Goal: Task Accomplishment & Management: Manage account settings

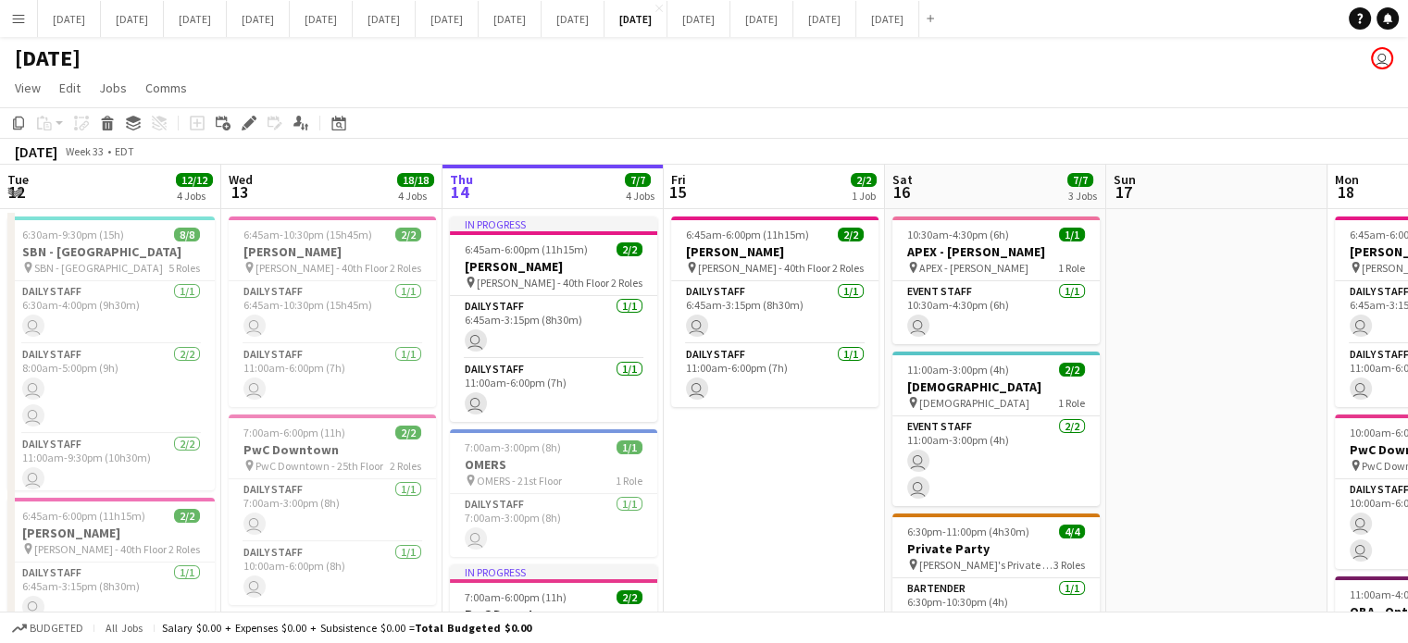
scroll to position [0, 641]
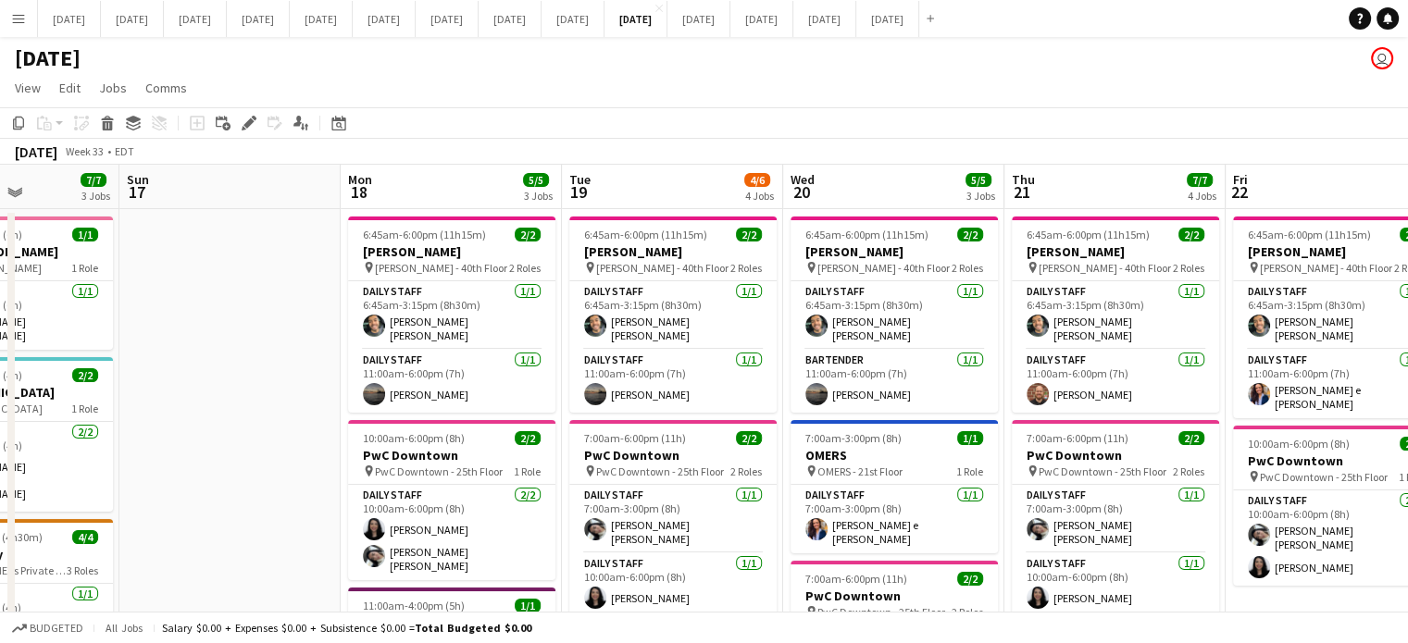
drag, startPoint x: 593, startPoint y: 278, endPoint x: 237, endPoint y: 265, distance: 355.8
click at [237, 265] on app-calendar-viewport "Thu 14 7/7 4 Jobs Fri 15 2/2 1 Job Sat 16 7/7 3 Jobs Sun 17 Mon 18 5/5 3 Jobs T…" at bounding box center [704, 614] width 1408 height 899
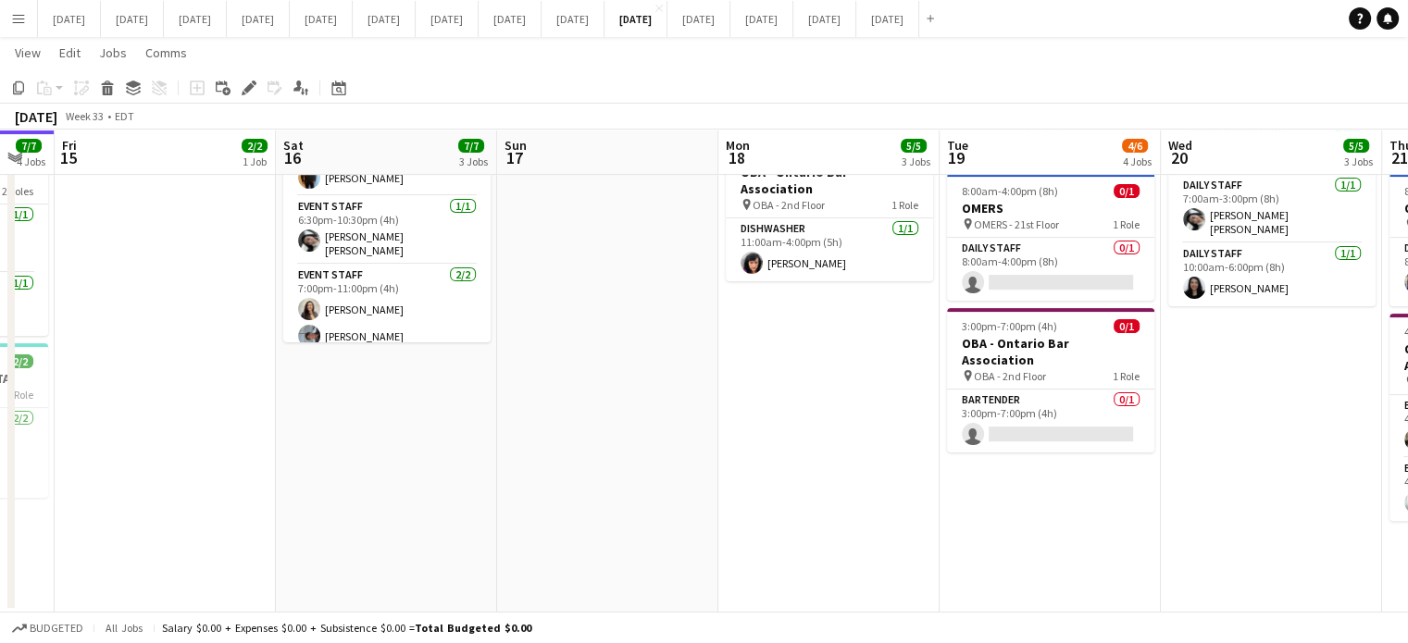
scroll to position [0, 528]
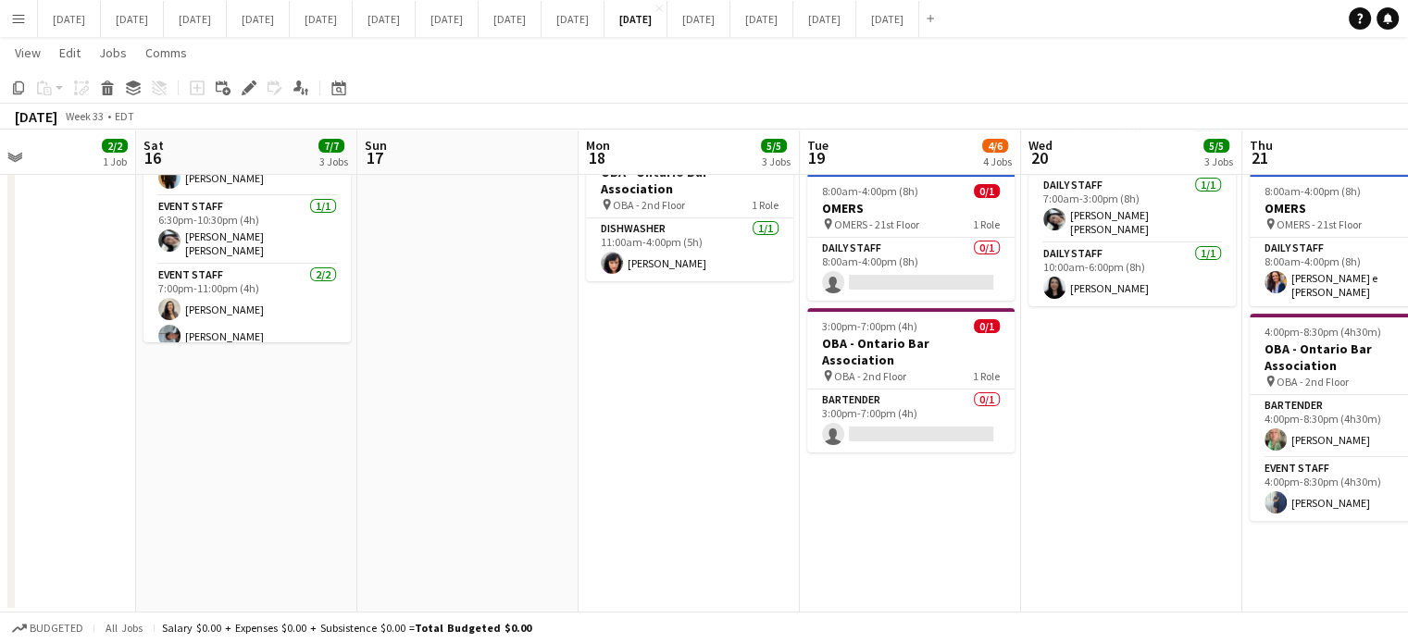
drag, startPoint x: 304, startPoint y: 379, endPoint x: 769, endPoint y: 359, distance: 466.1
click at [772, 363] on app-calendar-viewport "Wed 13 18/18 4 Jobs Thu 14 7/7 4 Jobs Fri 15 2/2 1 Job Sat 16 7/7 3 Jobs Sun 17…" at bounding box center [704, 118] width 1408 height 990
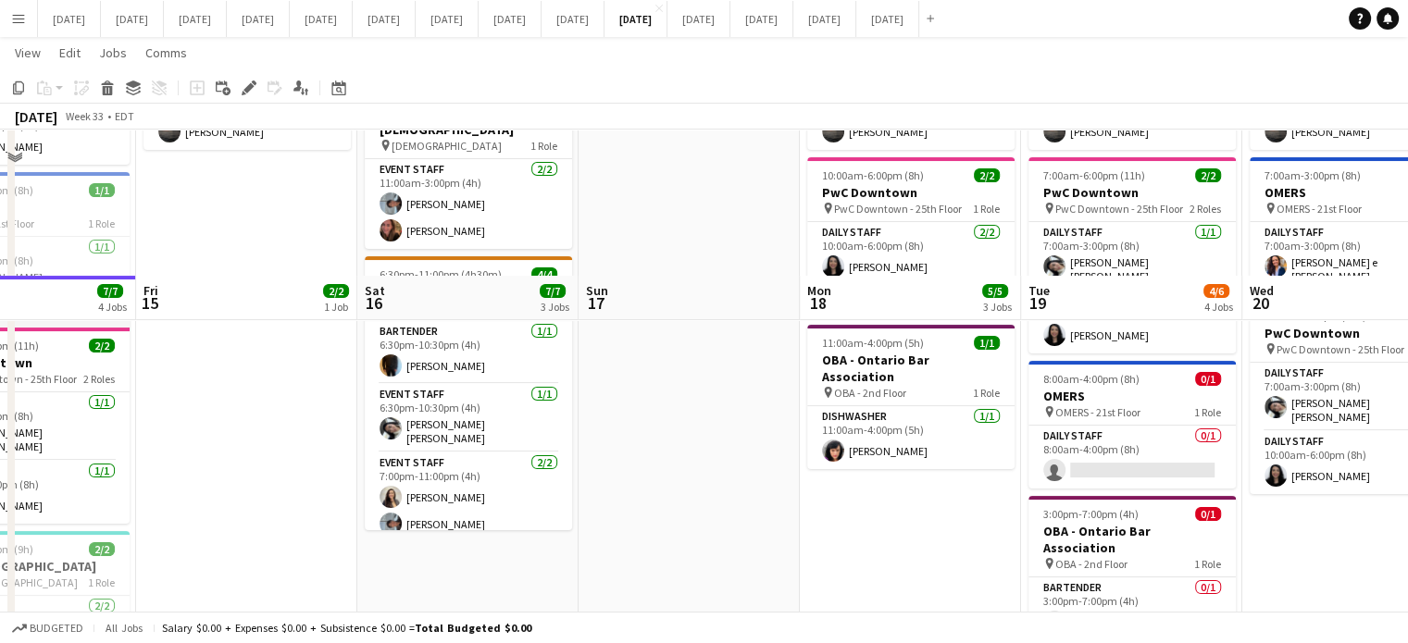
scroll to position [79, 0]
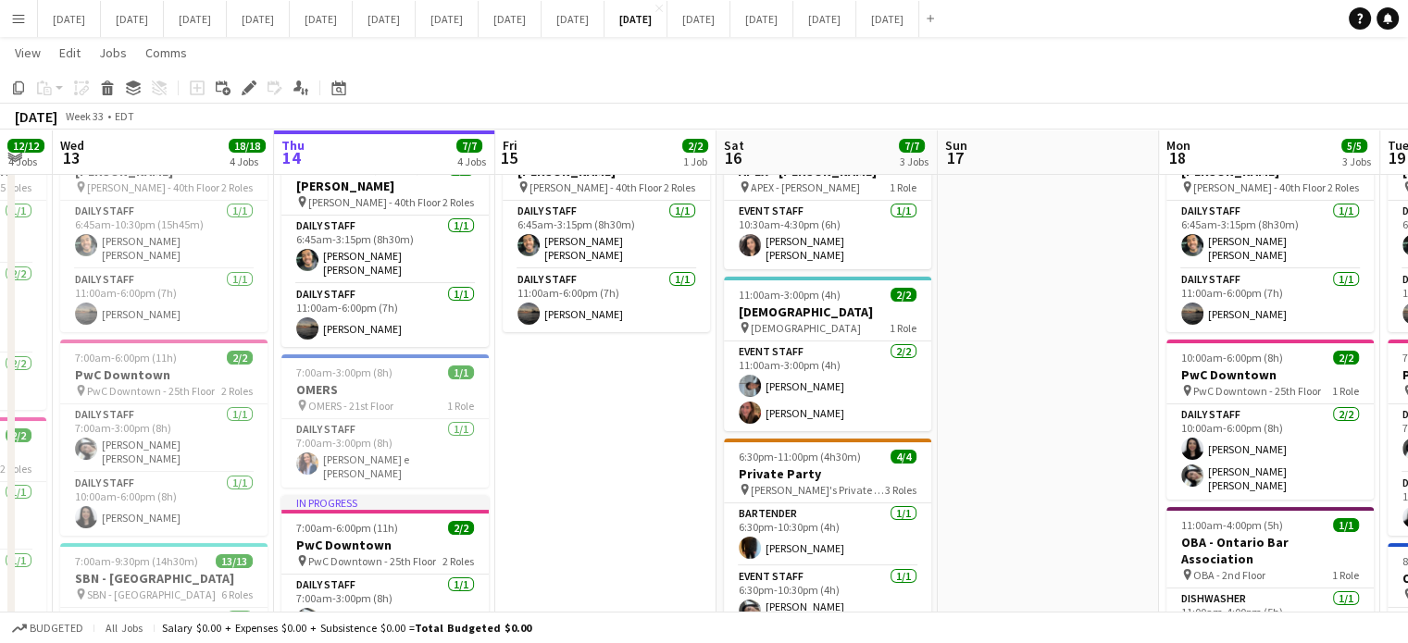
drag, startPoint x: 276, startPoint y: 460, endPoint x: 637, endPoint y: 415, distance: 363.9
click at [637, 415] on app-calendar-viewport "Mon 11 Tue 12 12/12 4 Jobs Wed 13 18/18 4 Jobs Thu 14 7/7 4 Jobs Fri 15 2/2 1 J…" at bounding box center [704, 489] width 1408 height 990
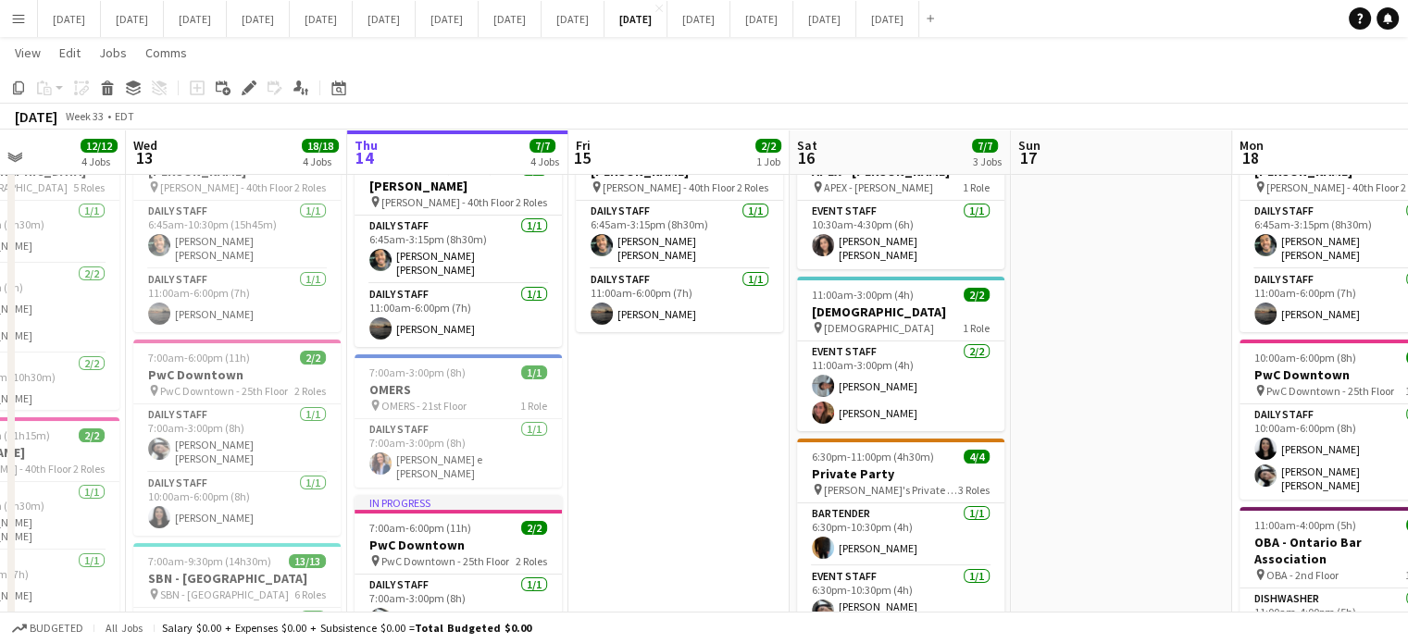
drag, startPoint x: 604, startPoint y: 440, endPoint x: 679, endPoint y: 429, distance: 75.8
click at [679, 429] on app-calendar-viewport "Sun 10 Mon 11 6/6 3 Jobs Tue 12 12/12 4 Jobs Wed 13 18/18 4 Jobs Thu 14 7/7 4 J…" at bounding box center [704, 489] width 1408 height 990
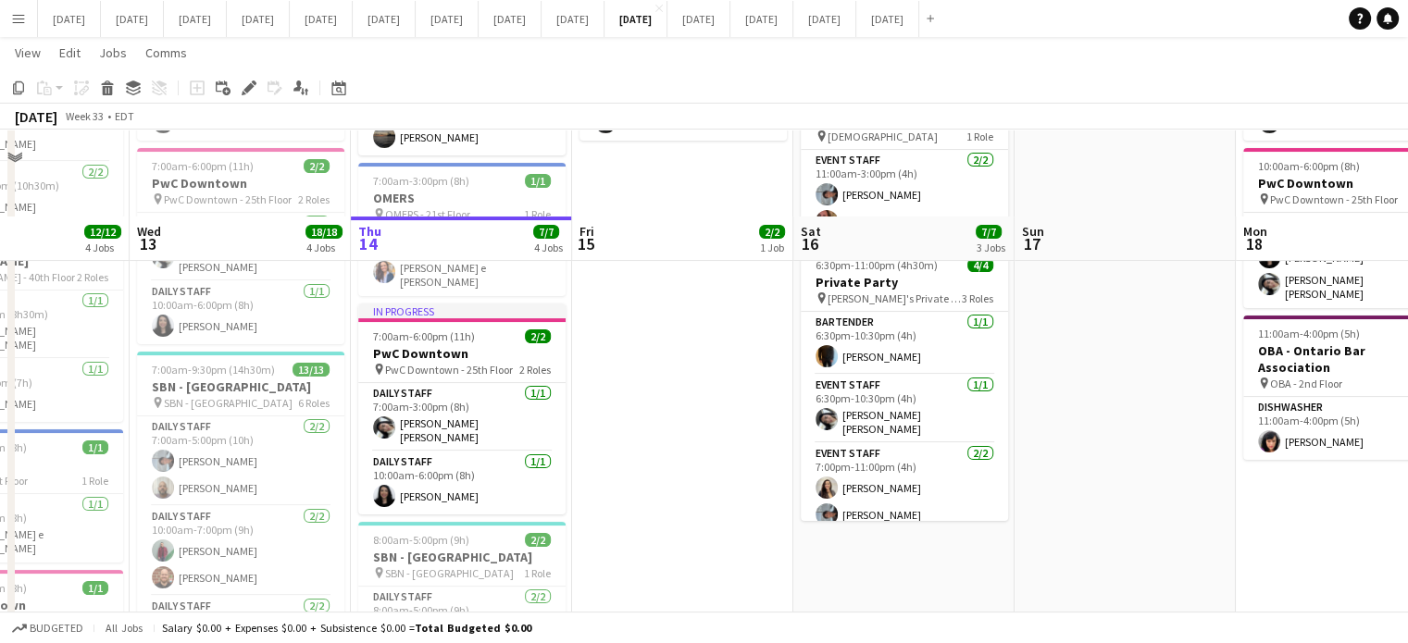
scroll to position [356, 0]
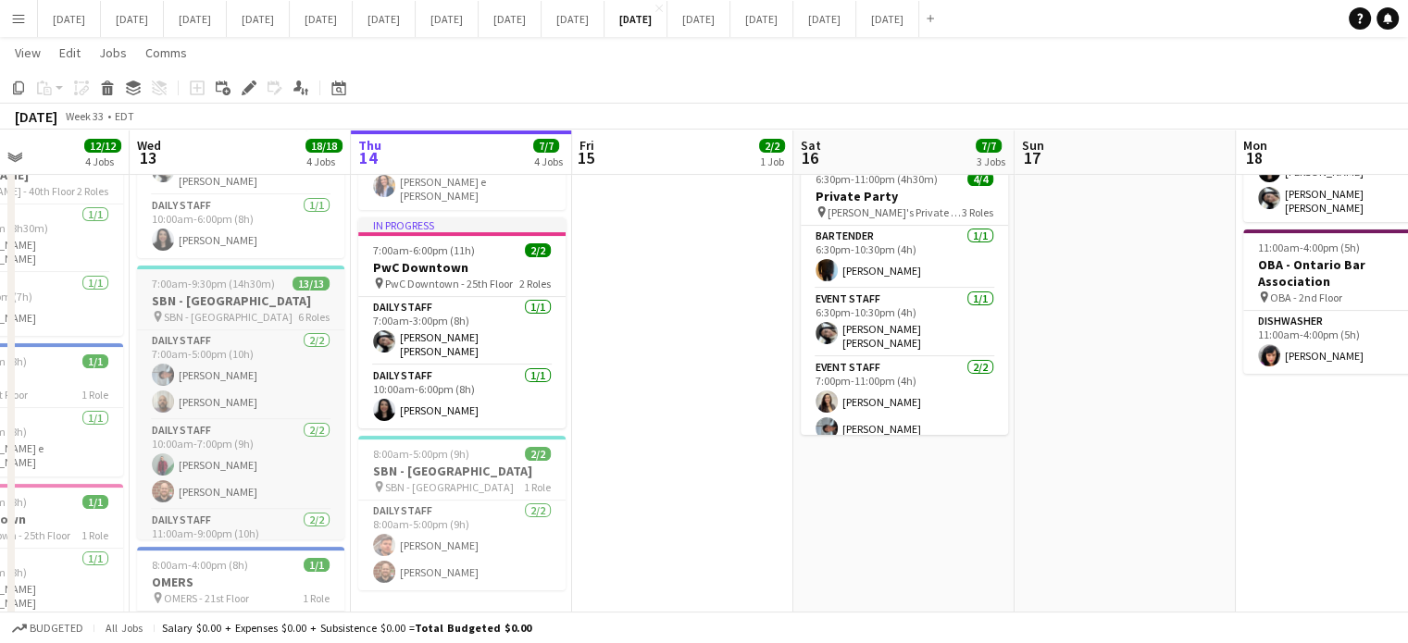
click at [278, 277] on div "7:00am-9:30pm (14h30m) 13/13" at bounding box center [240, 284] width 207 height 14
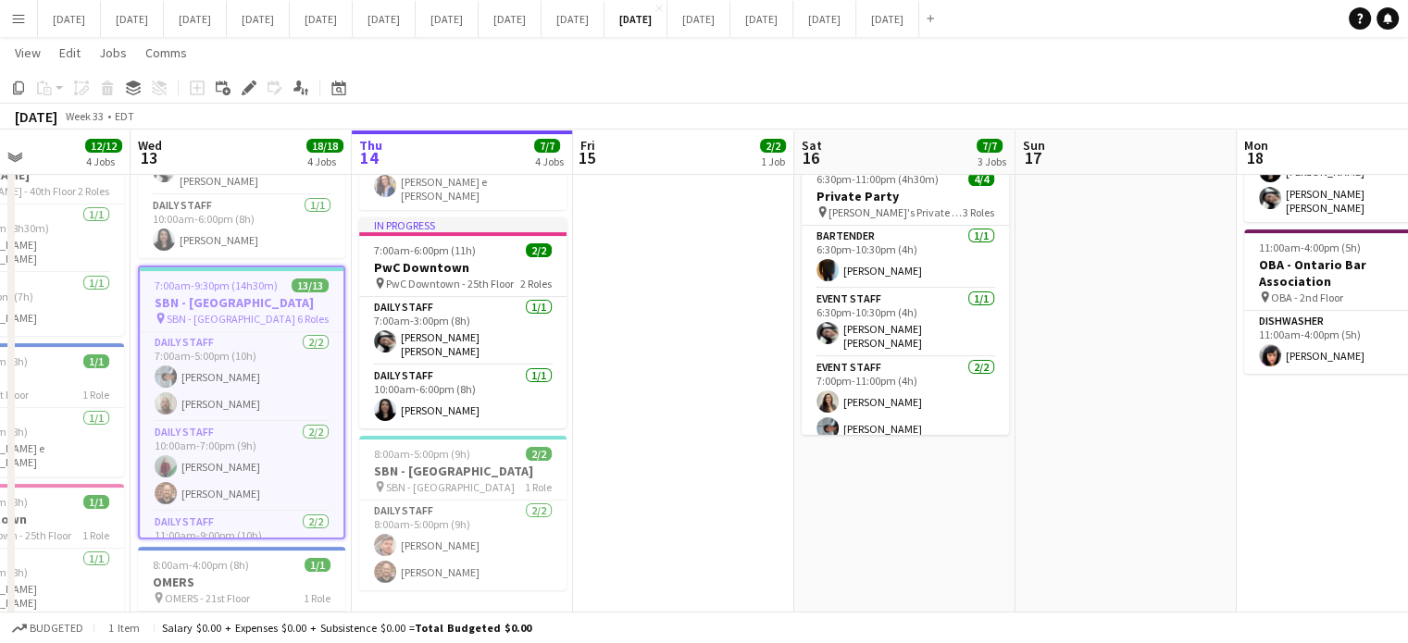
click at [15, 75] on app-toolbar "Copy Paste Paste Ctrl+V Paste with crew Ctrl+Shift+V Paste linked Job [GEOGRAPH…" at bounding box center [704, 87] width 1408 height 31
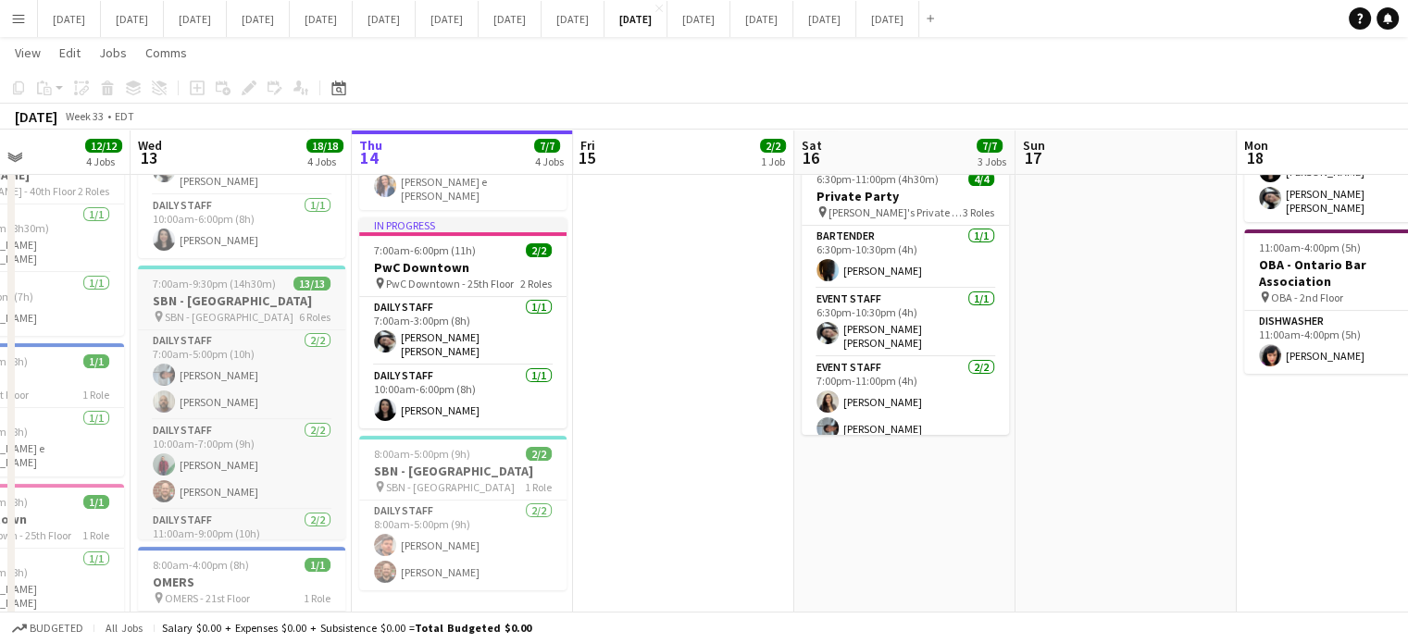
click at [232, 277] on span "7:00am-9:30pm (14h30m)" at bounding box center [214, 284] width 123 height 14
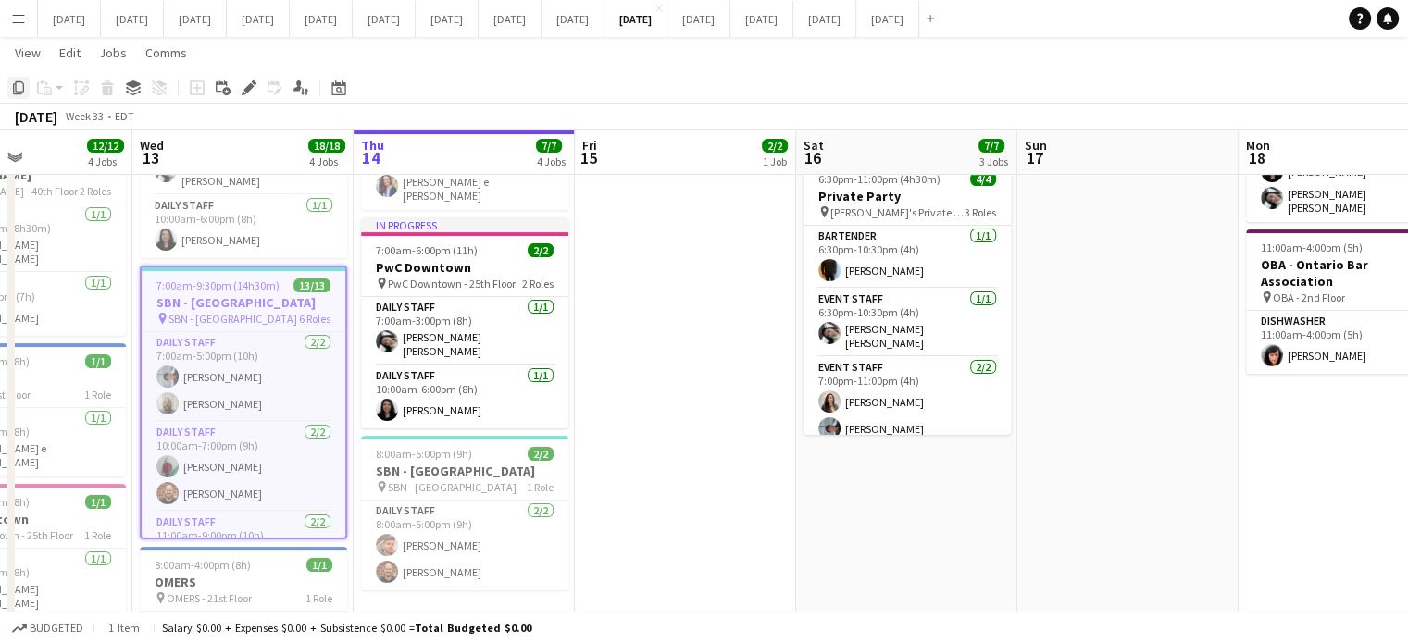
click at [19, 89] on icon "Copy" at bounding box center [18, 88] width 15 height 15
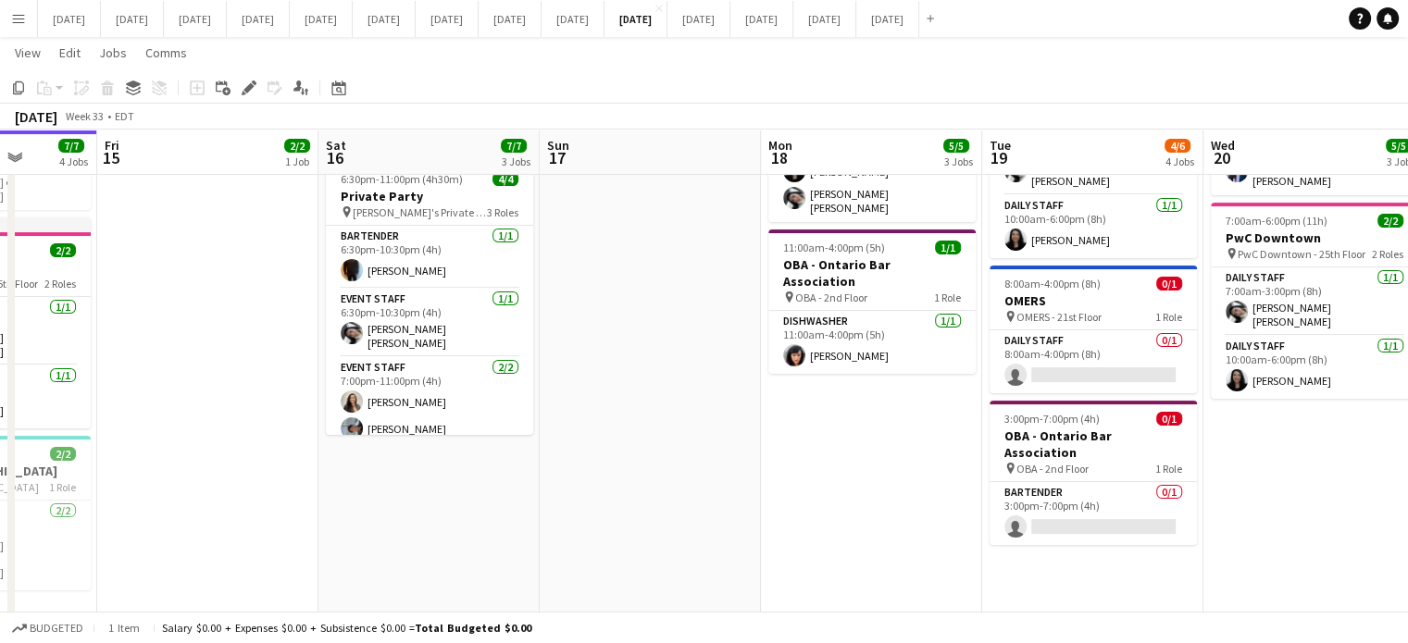
scroll to position [0, 837]
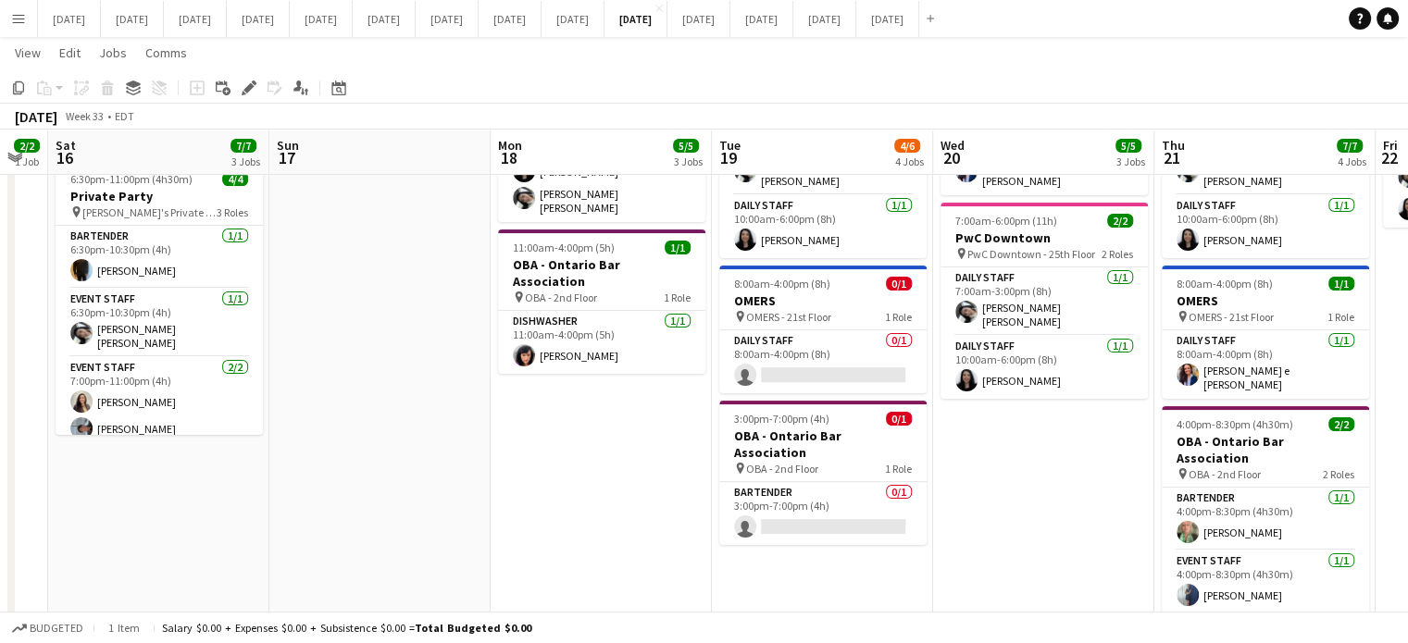
drag, startPoint x: 726, startPoint y: 363, endPoint x: 0, endPoint y: 379, distance: 726.0
click at [0, 381] on app-calendar-viewport "Tue 12 12/12 4 Jobs Wed 13 18/18 4 Jobs Thu 14 7/7 4 Jobs Fri 15 2/2 1 Job Sat …" at bounding box center [704, 211] width 1408 height 990
click at [637, 406] on app-date-cell "6:45am-6:00pm (11h15m) 2/2 [PERSON_NAME] pin [PERSON_NAME] - 40th Floor 2 Roles…" at bounding box center [601, 278] width 221 height 855
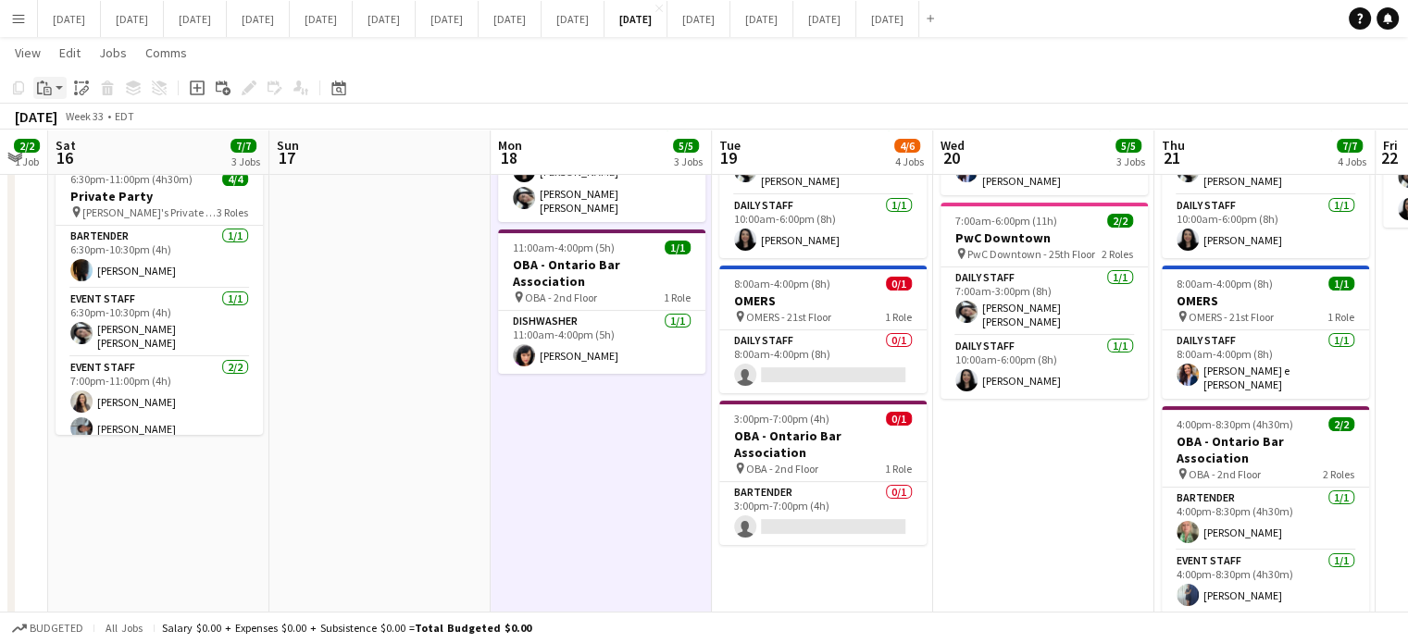
click at [56, 94] on app-action-btn "Paste" at bounding box center [49, 88] width 33 height 22
click at [62, 121] on link "Paste Ctrl+V" at bounding box center [136, 123] width 174 height 17
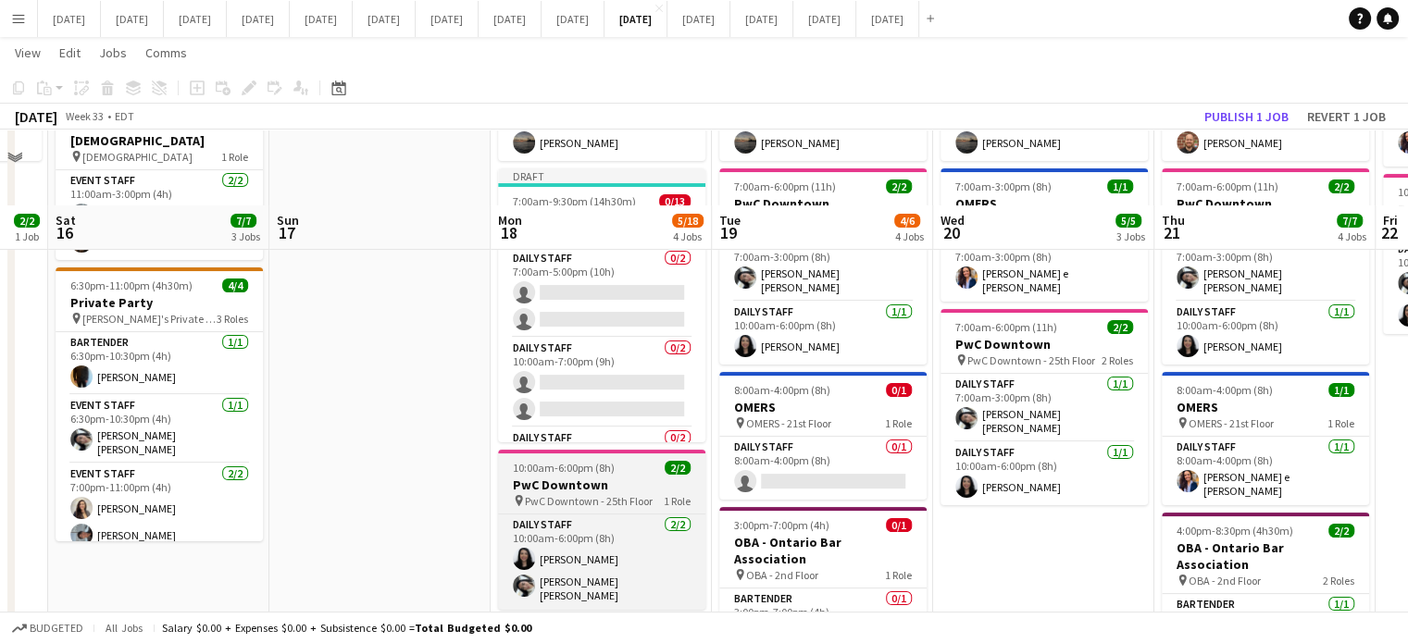
scroll to position [171, 0]
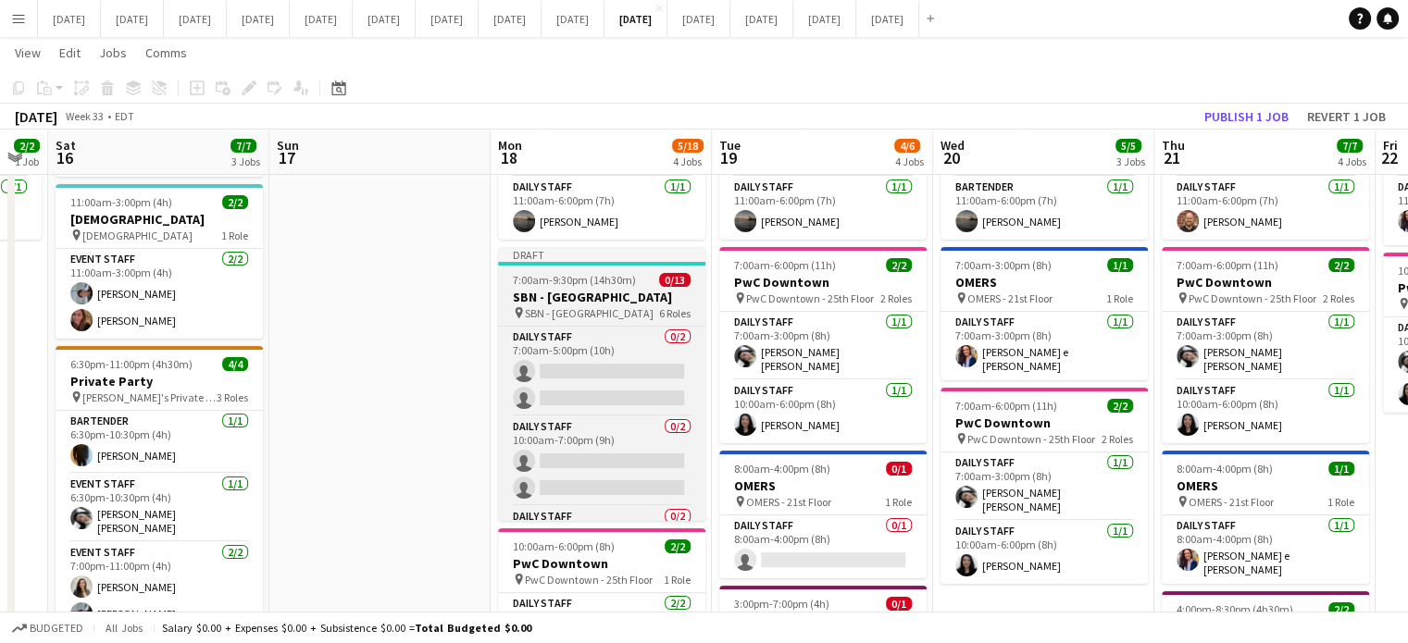
click at [633, 289] on h3 "SBN - [GEOGRAPHIC_DATA]" at bounding box center [601, 297] width 207 height 17
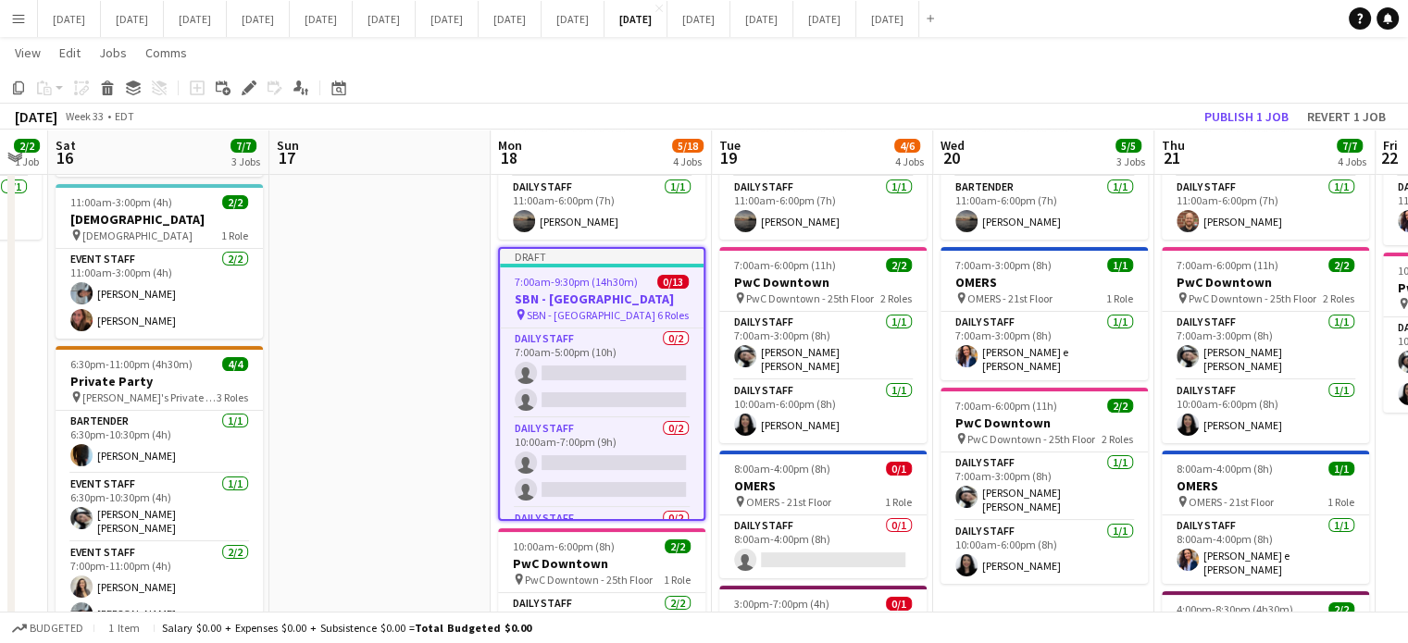
drag, startPoint x: 241, startPoint y: 85, endPoint x: 410, endPoint y: 94, distance: 169.7
click at [241, 84] on div "Edit" at bounding box center [249, 88] width 22 height 22
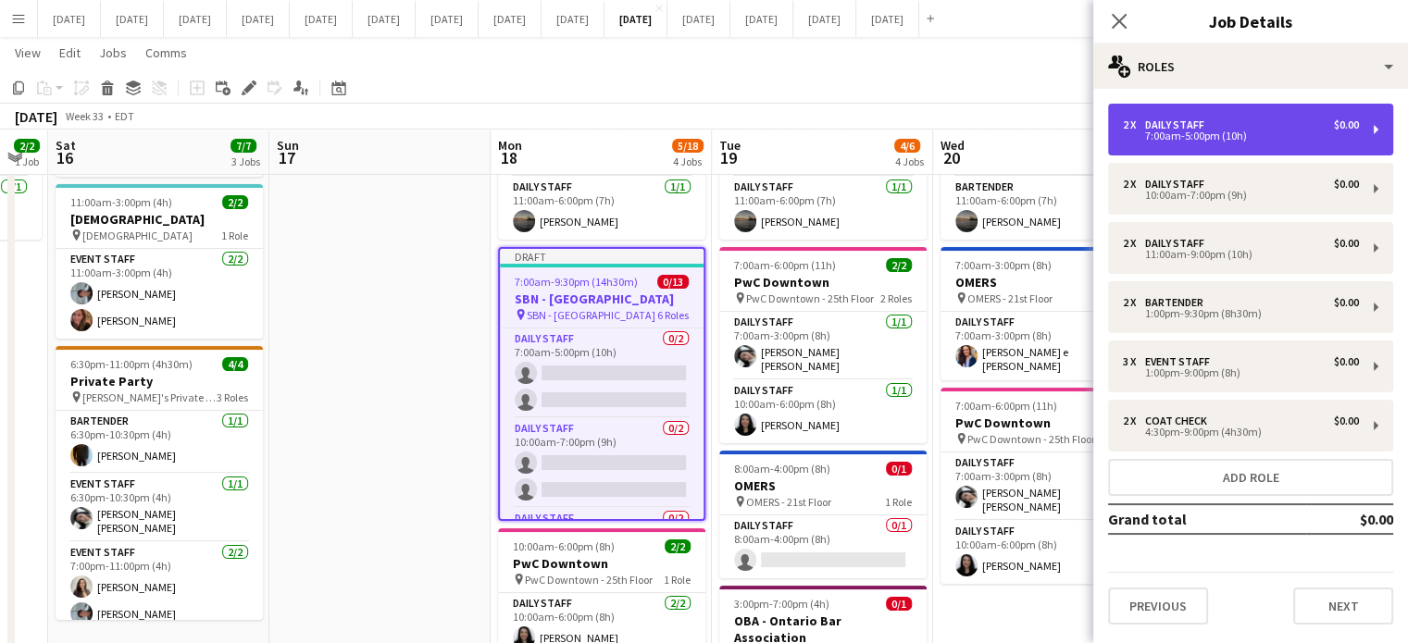
click at [1155, 131] on div "7:00am-5:00pm (10h)" at bounding box center [1241, 135] width 236 height 9
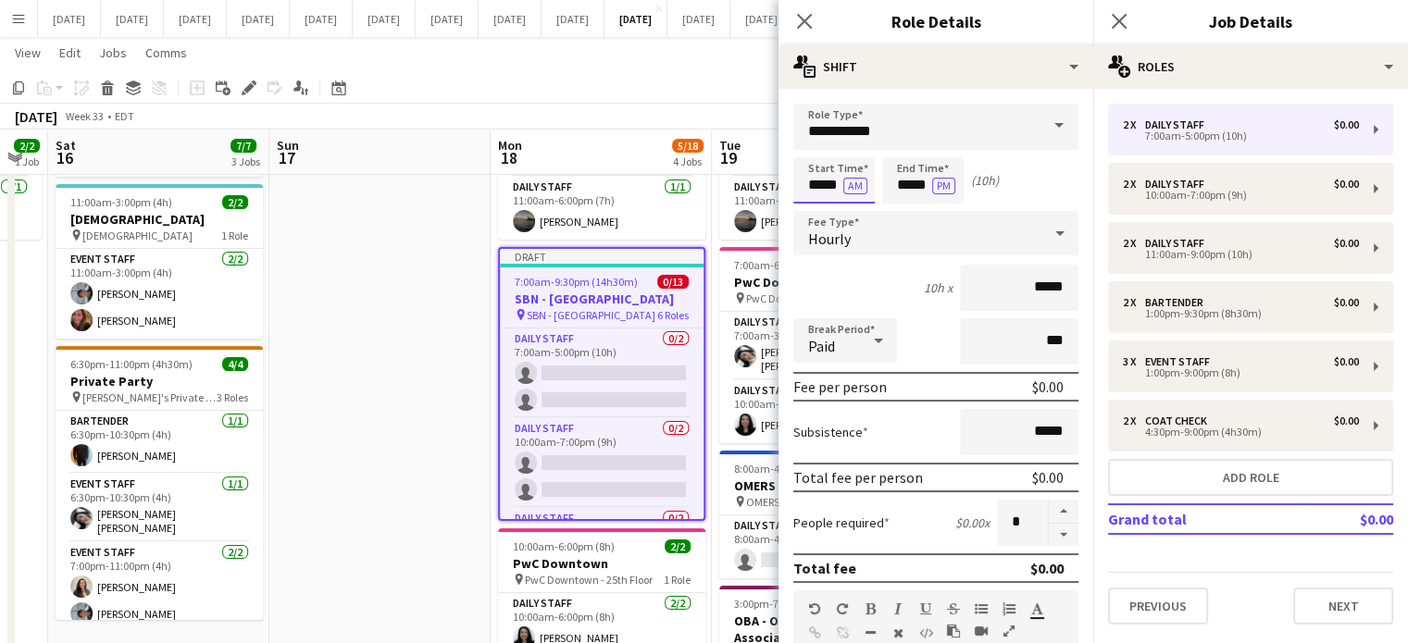
click at [825, 181] on input "*****" at bounding box center [833, 180] width 81 height 46
click at [822, 156] on div at bounding box center [815, 148] width 37 height 19
click at [822, 152] on div at bounding box center [815, 148] width 37 height 19
click at [824, 151] on div at bounding box center [815, 148] width 37 height 19
type input "*****"
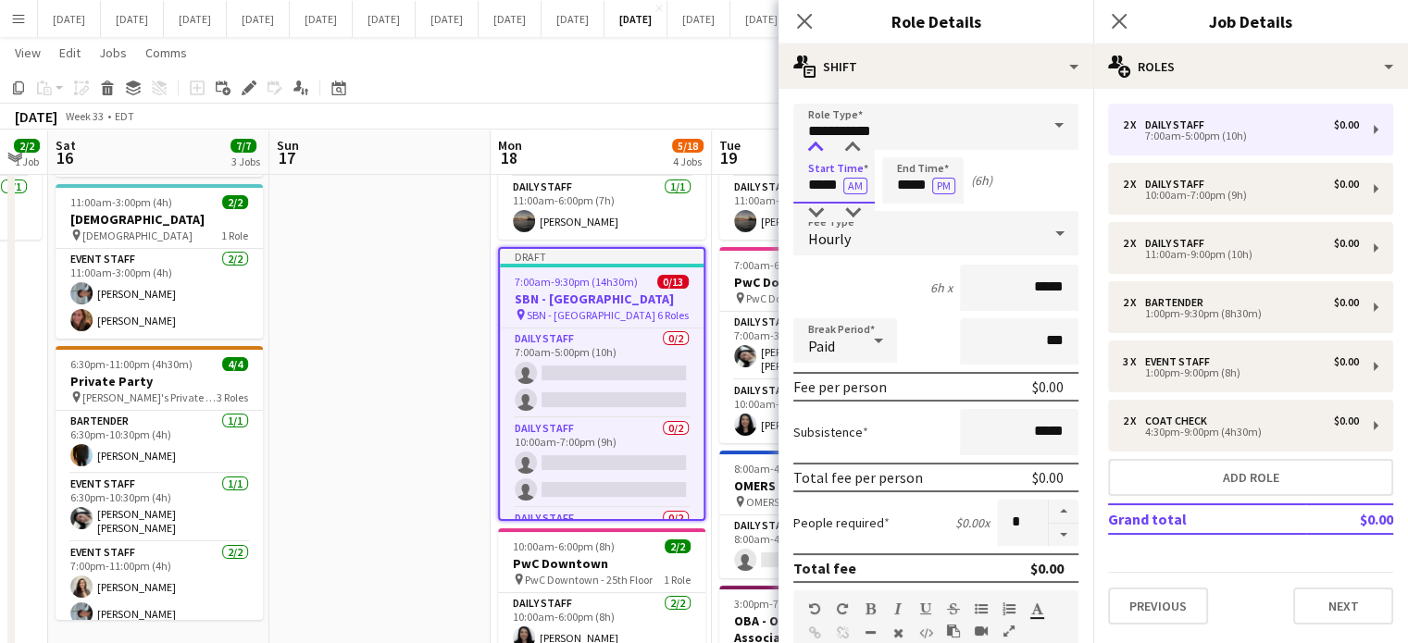
click at [813, 145] on div at bounding box center [815, 148] width 37 height 19
click at [916, 163] on input "*****" at bounding box center [922, 180] width 81 height 46
click at [904, 147] on div at bounding box center [904, 148] width 37 height 19
click at [905, 147] on div at bounding box center [904, 148] width 37 height 19
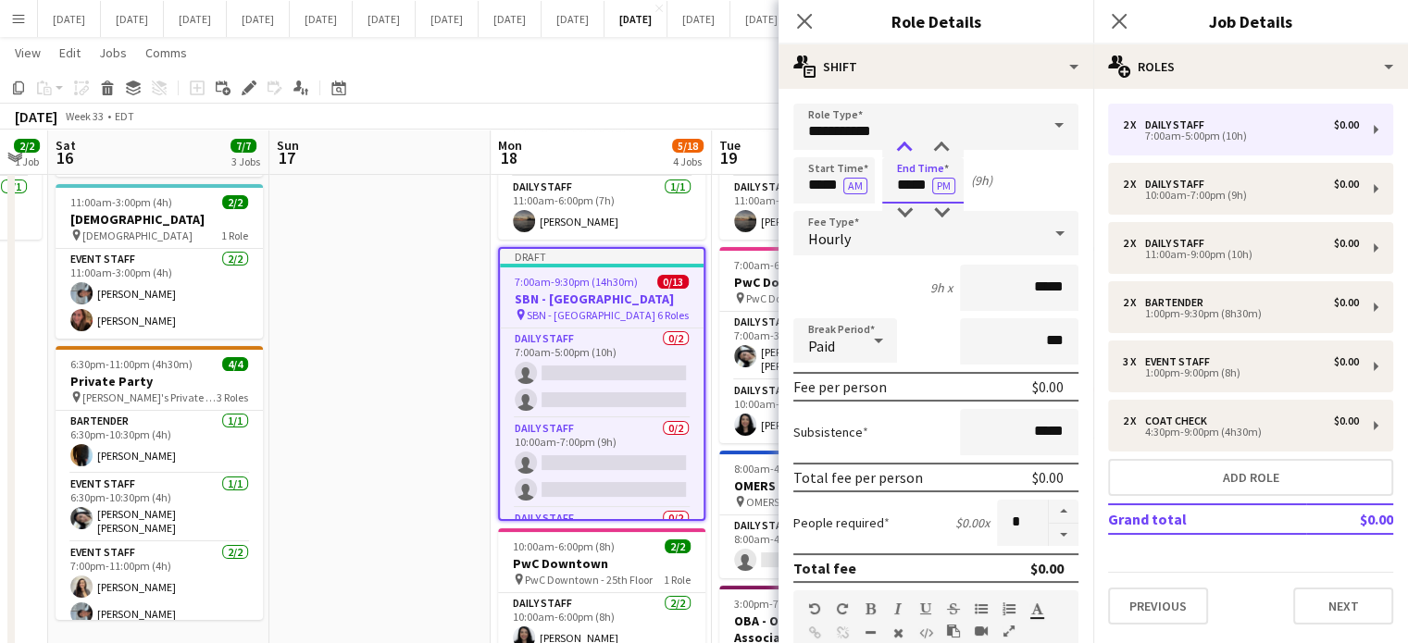
type input "*****"
click at [905, 147] on div at bounding box center [904, 148] width 37 height 19
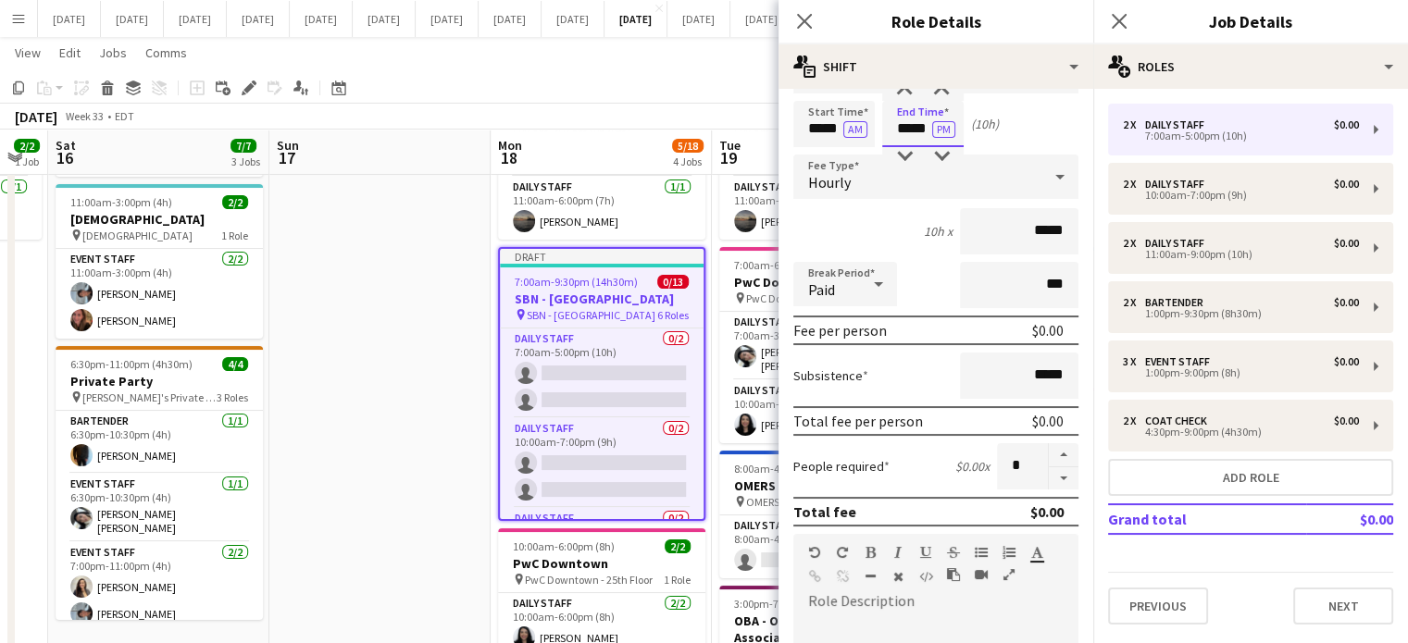
scroll to position [278, 0]
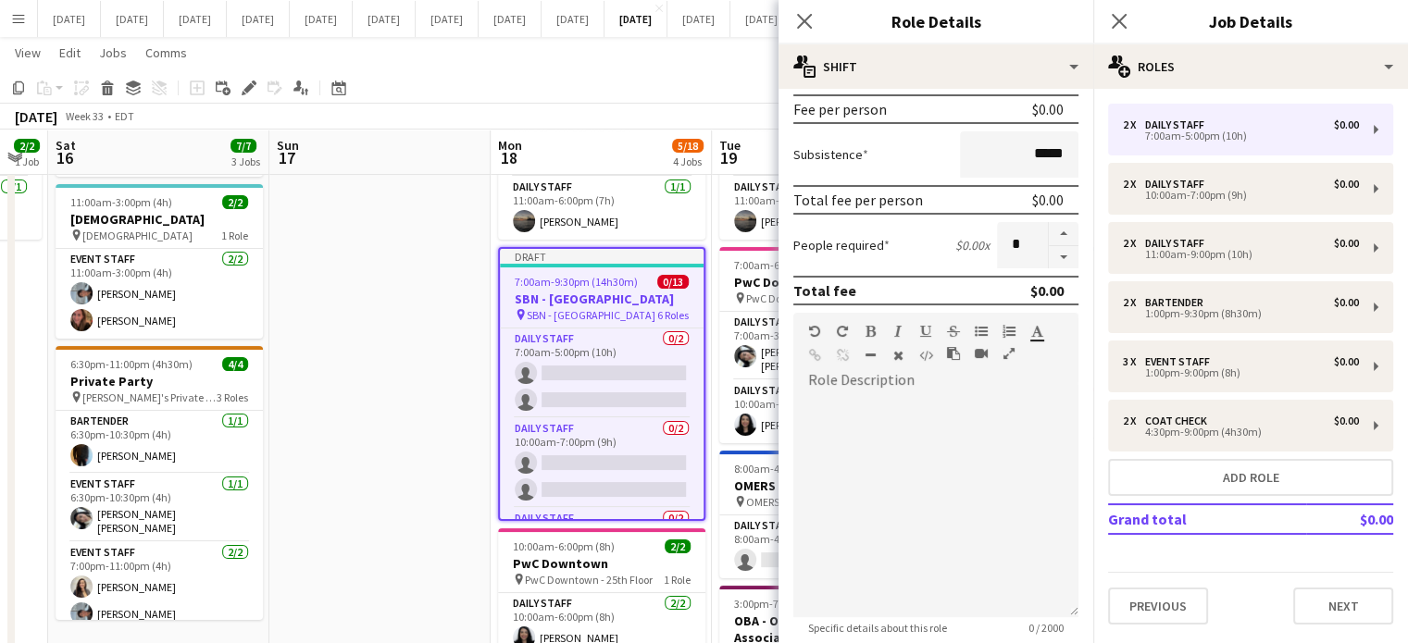
click at [1049, 265] on button "button" at bounding box center [1064, 257] width 30 height 23
type input "*"
click at [807, 19] on icon at bounding box center [804, 21] width 18 height 18
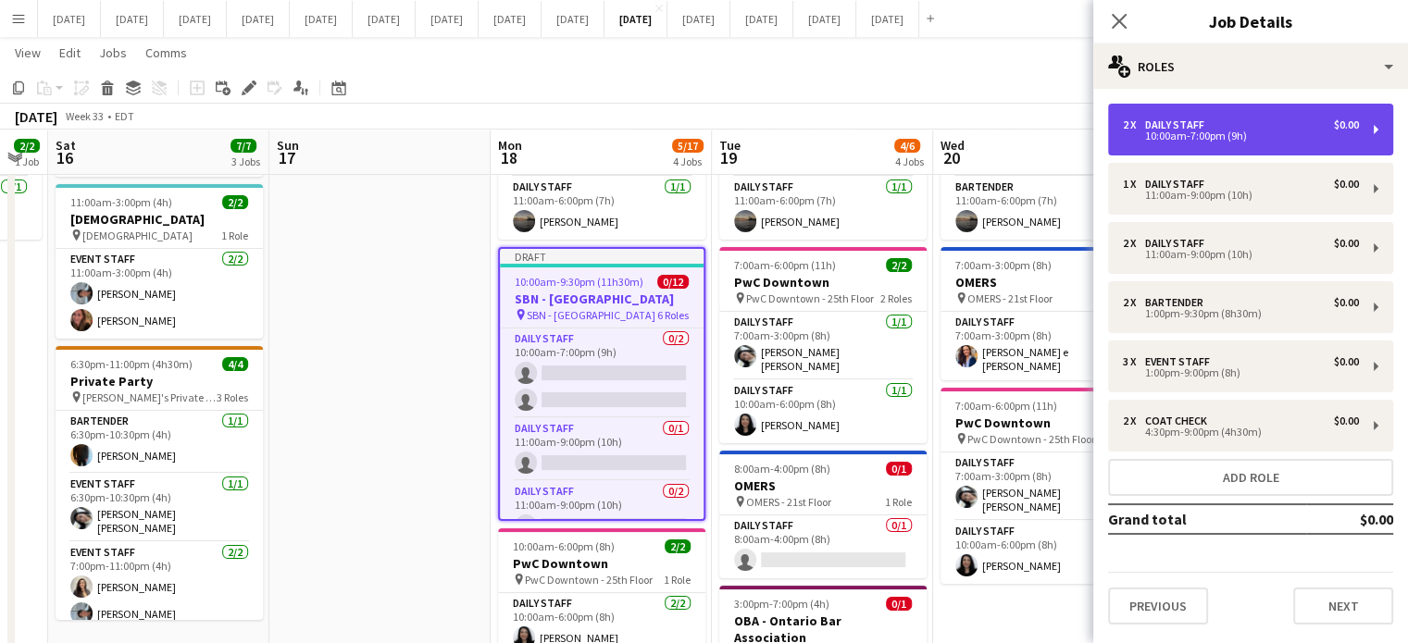
click at [1211, 143] on div "2 x Daily Staff $0.00 10:00am-7:00pm (9h)" at bounding box center [1250, 130] width 285 height 52
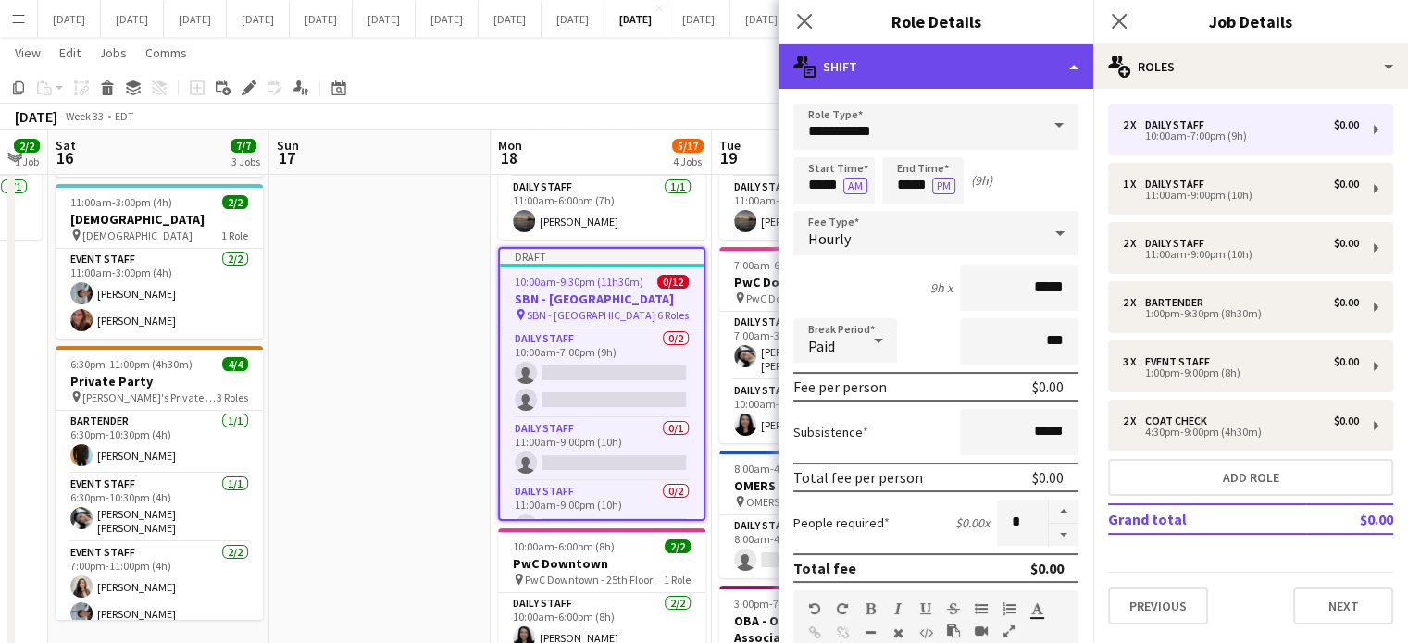
click at [1005, 65] on div "multiple-actions-text Shift" at bounding box center [936, 66] width 315 height 44
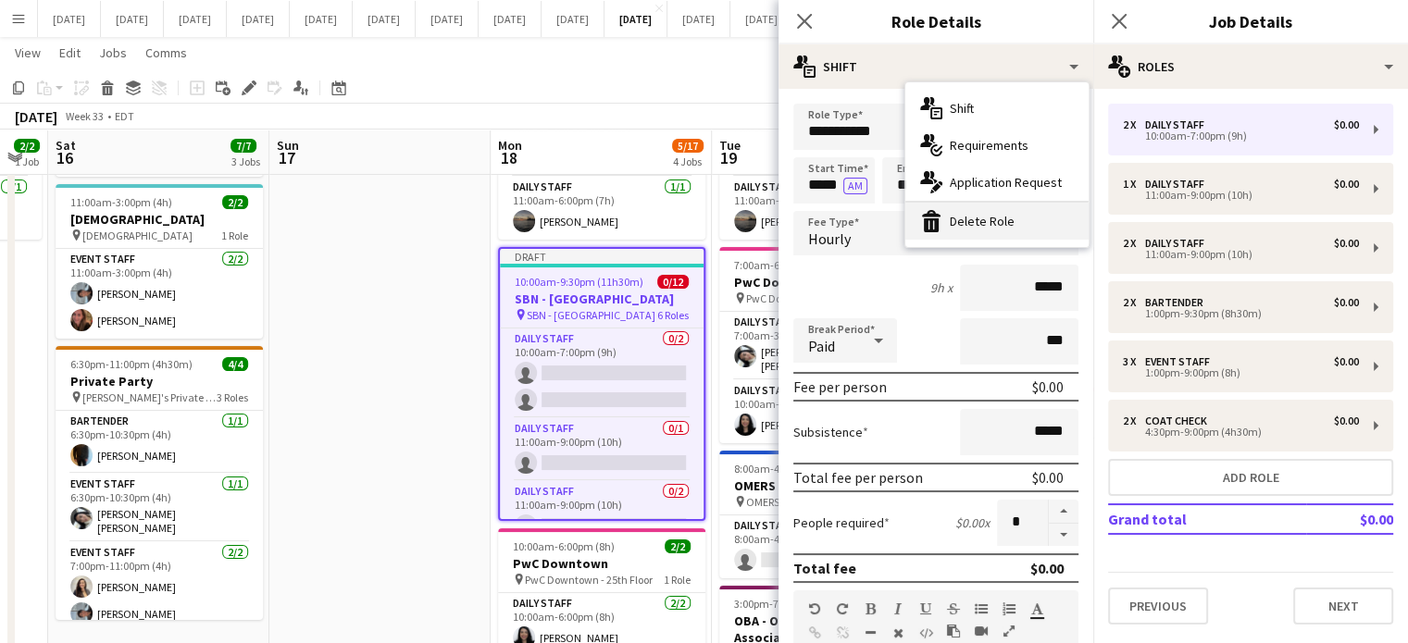
click at [1004, 211] on div "bin-2 Delete Role" at bounding box center [996, 221] width 183 height 37
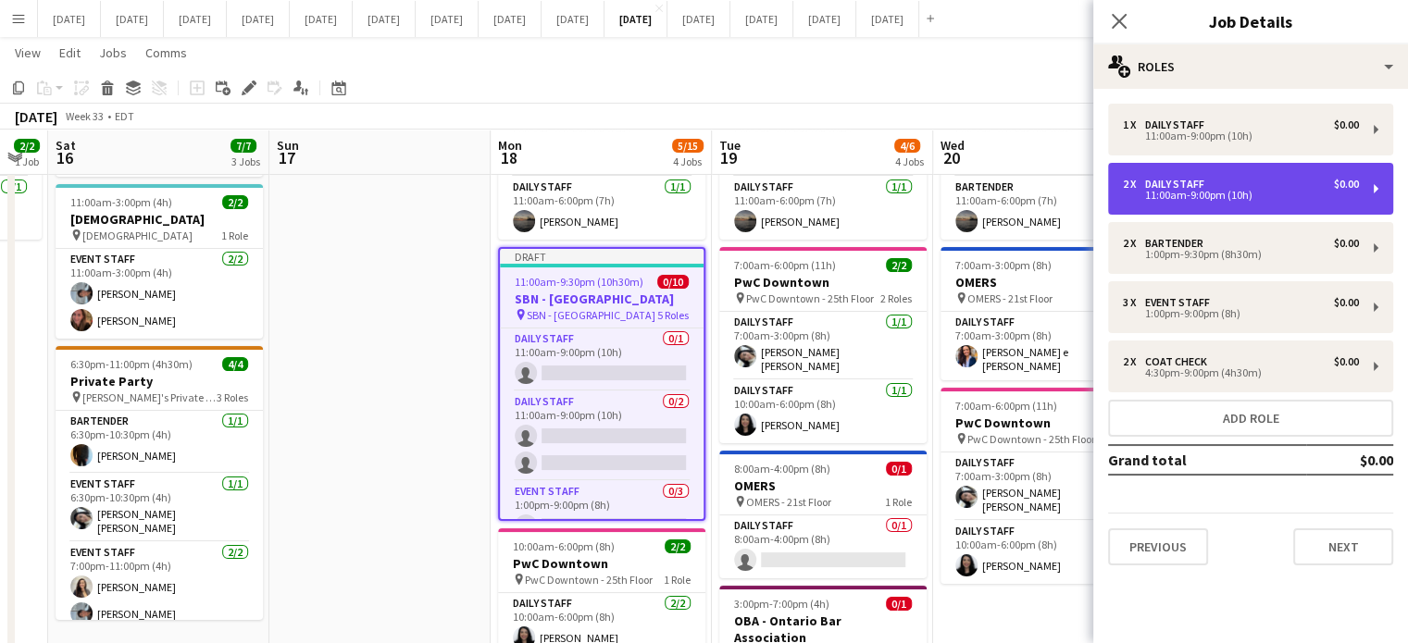
click at [1204, 199] on div "11:00am-9:00pm (10h)" at bounding box center [1241, 195] width 236 height 9
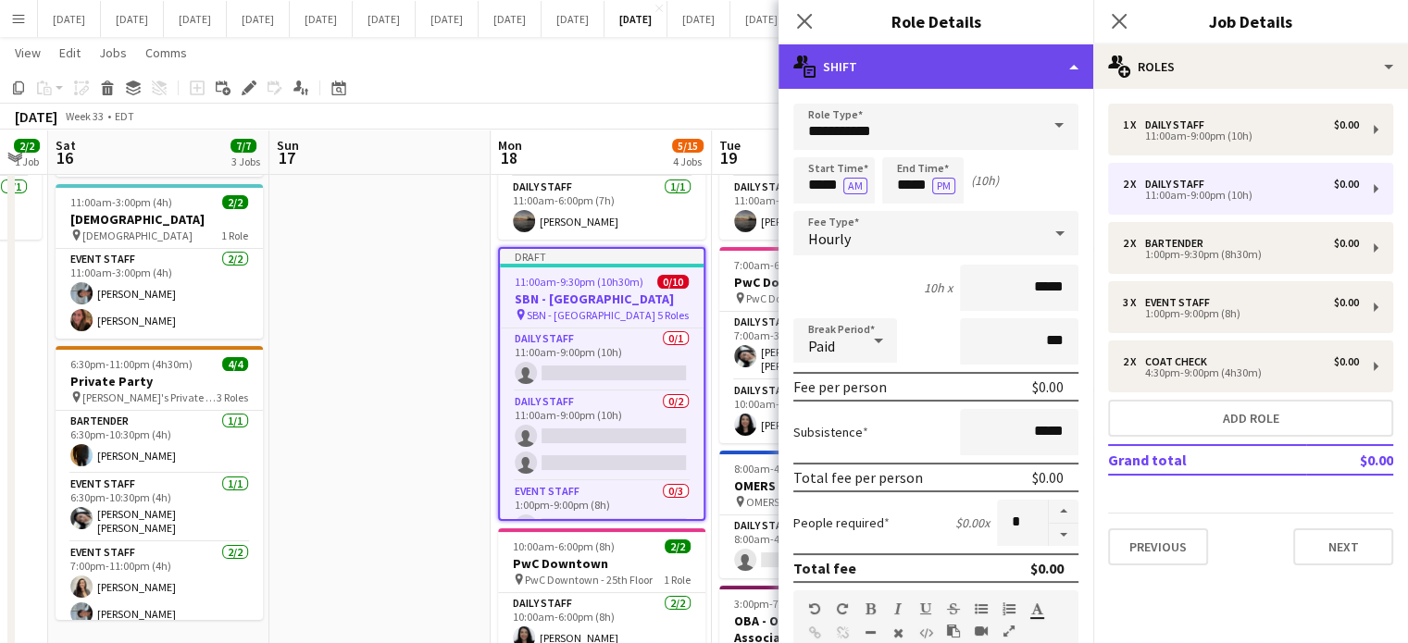
click at [933, 69] on div "multiple-actions-text Shift" at bounding box center [936, 66] width 315 height 44
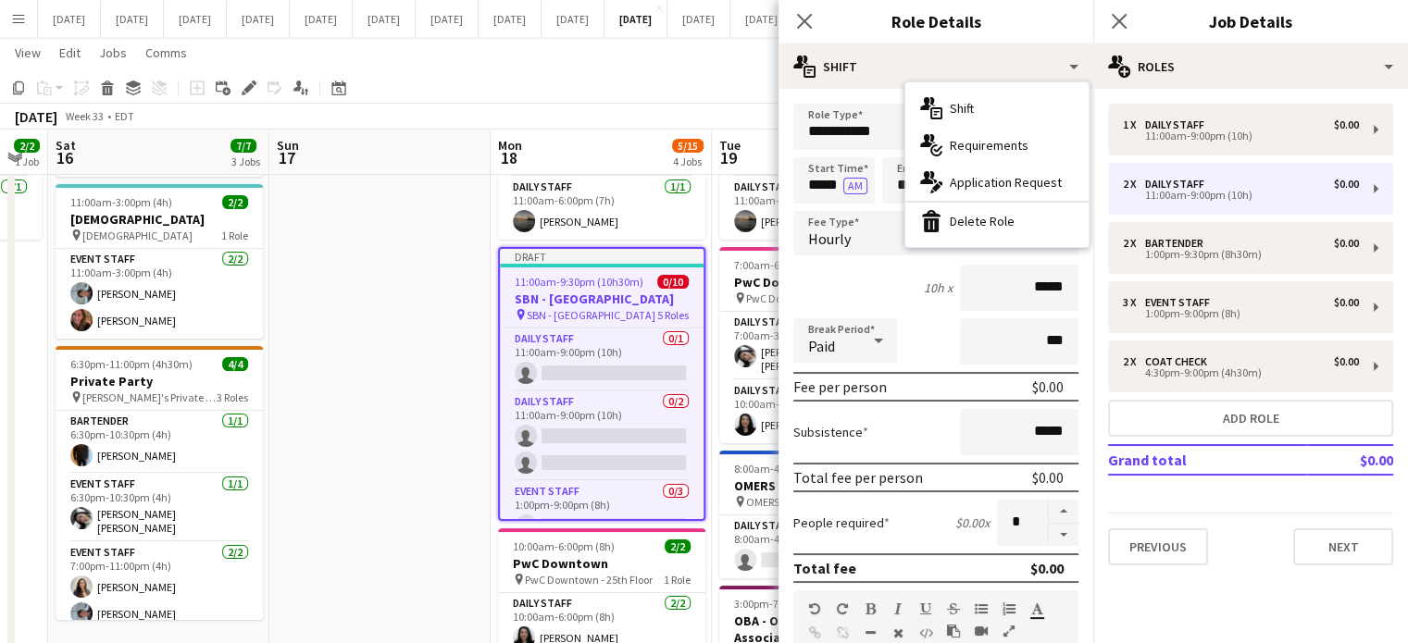
click at [964, 219] on div "bin-2 Delete Role" at bounding box center [996, 221] width 183 height 37
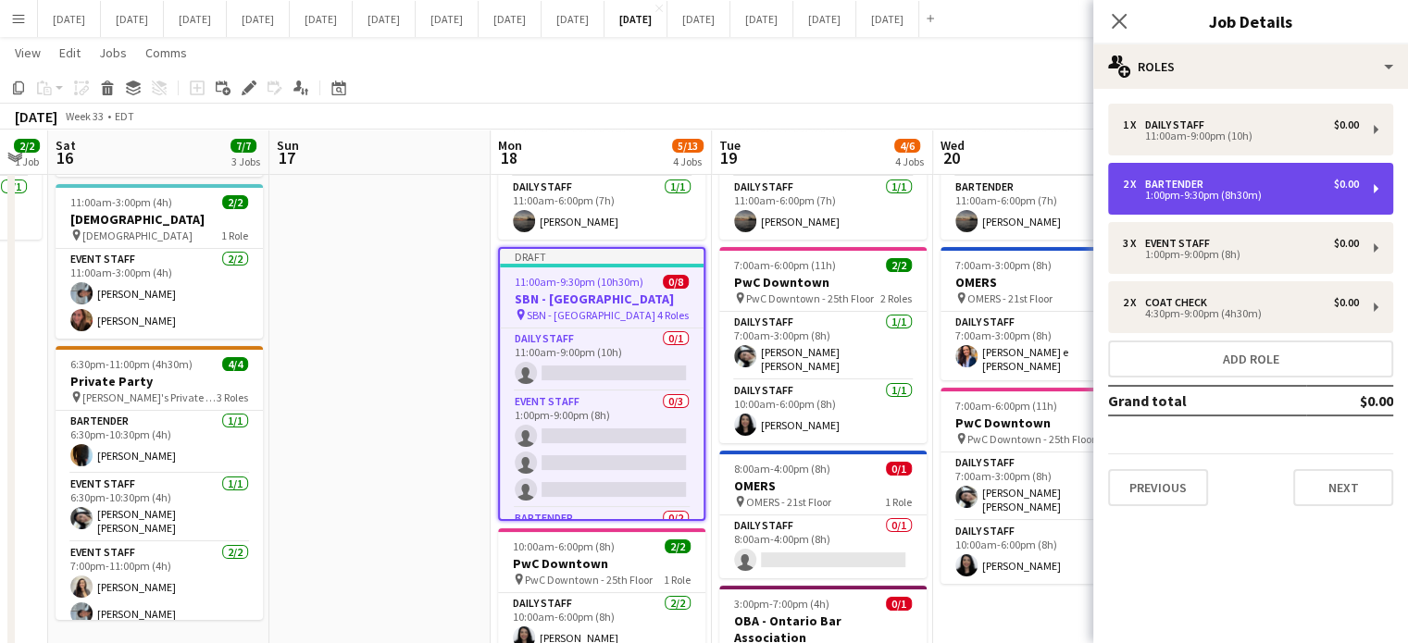
click at [1209, 184] on div "Bartender" at bounding box center [1178, 184] width 66 height 13
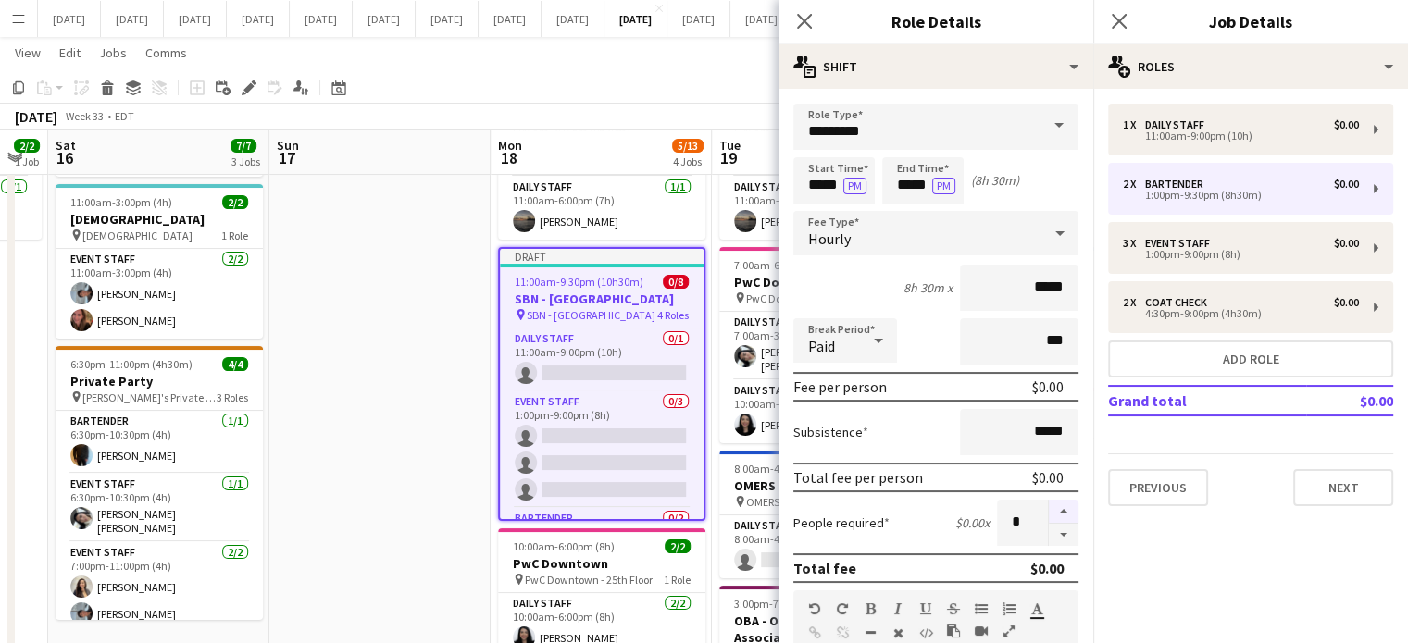
click at [1053, 512] on button "button" at bounding box center [1064, 512] width 30 height 24
type input "*"
click at [909, 174] on input "*****" at bounding box center [922, 180] width 81 height 46
click at [935, 209] on div at bounding box center [941, 213] width 37 height 19
type input "*****"
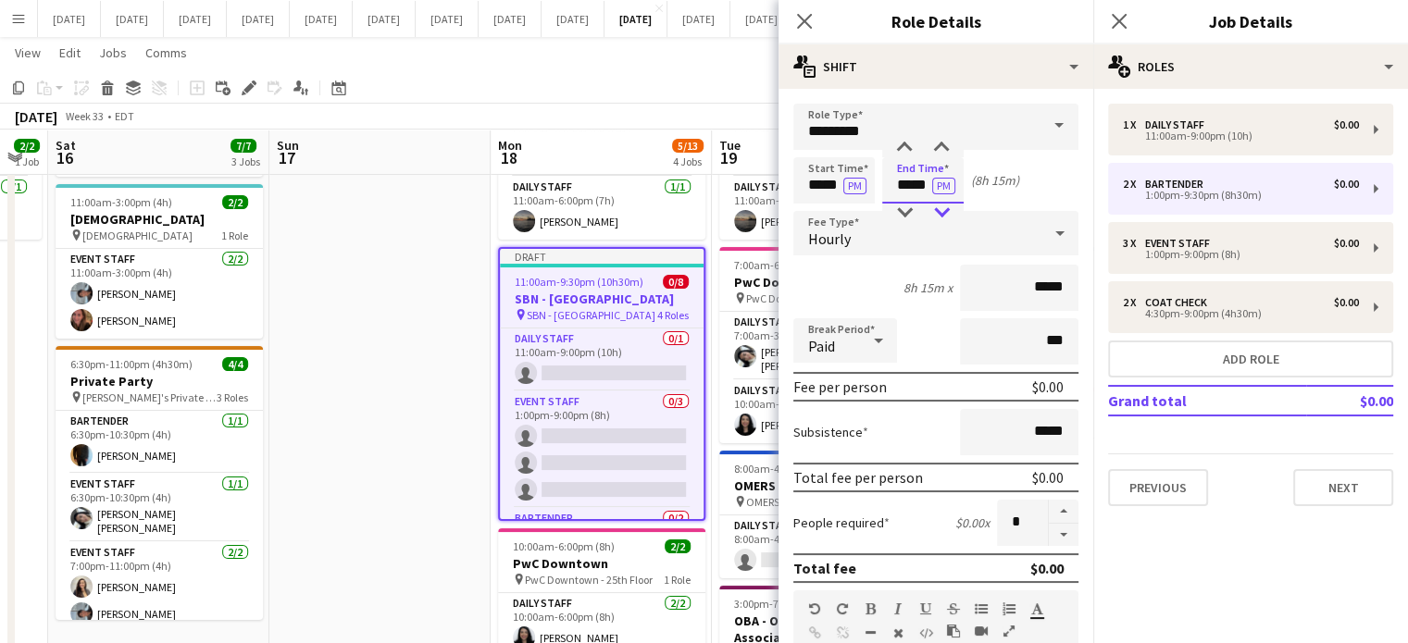
click at [933, 215] on div at bounding box center [941, 213] width 37 height 19
click at [1056, 537] on button "button" at bounding box center [1064, 535] width 30 height 23
type input "*"
click at [810, 27] on icon at bounding box center [804, 21] width 18 height 18
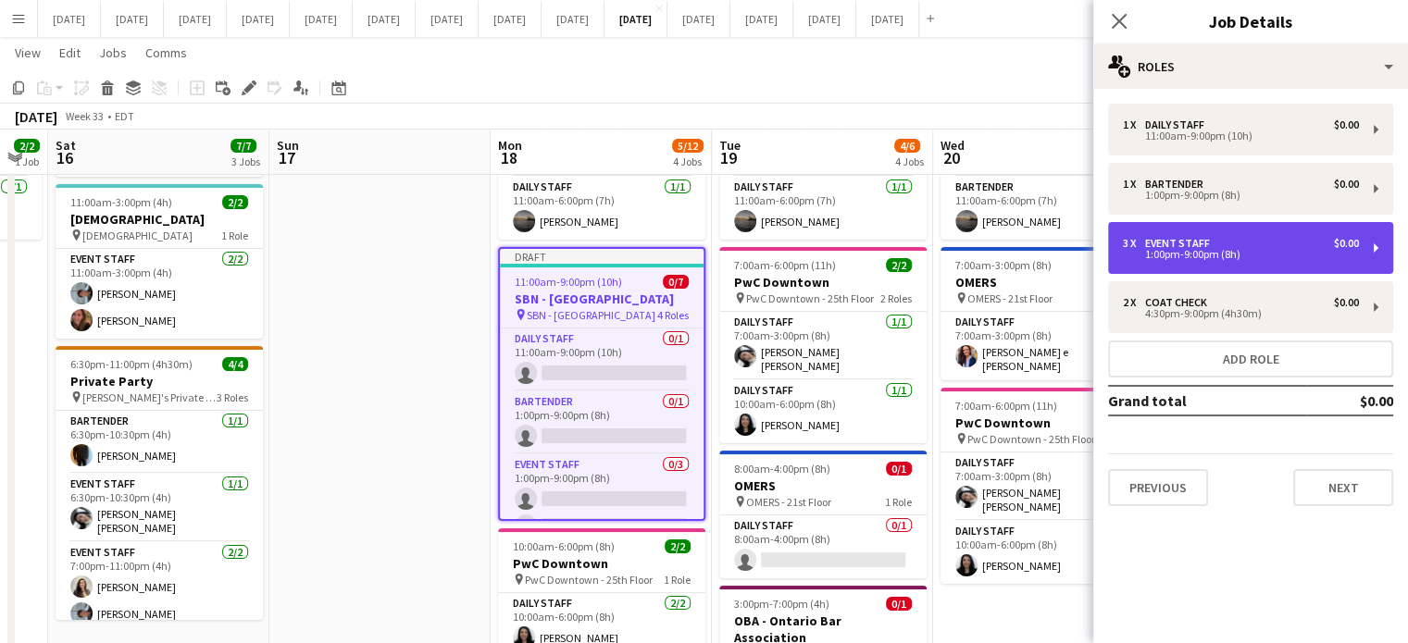
click at [1209, 250] on div "1:00pm-9:00pm (8h)" at bounding box center [1241, 254] width 236 height 9
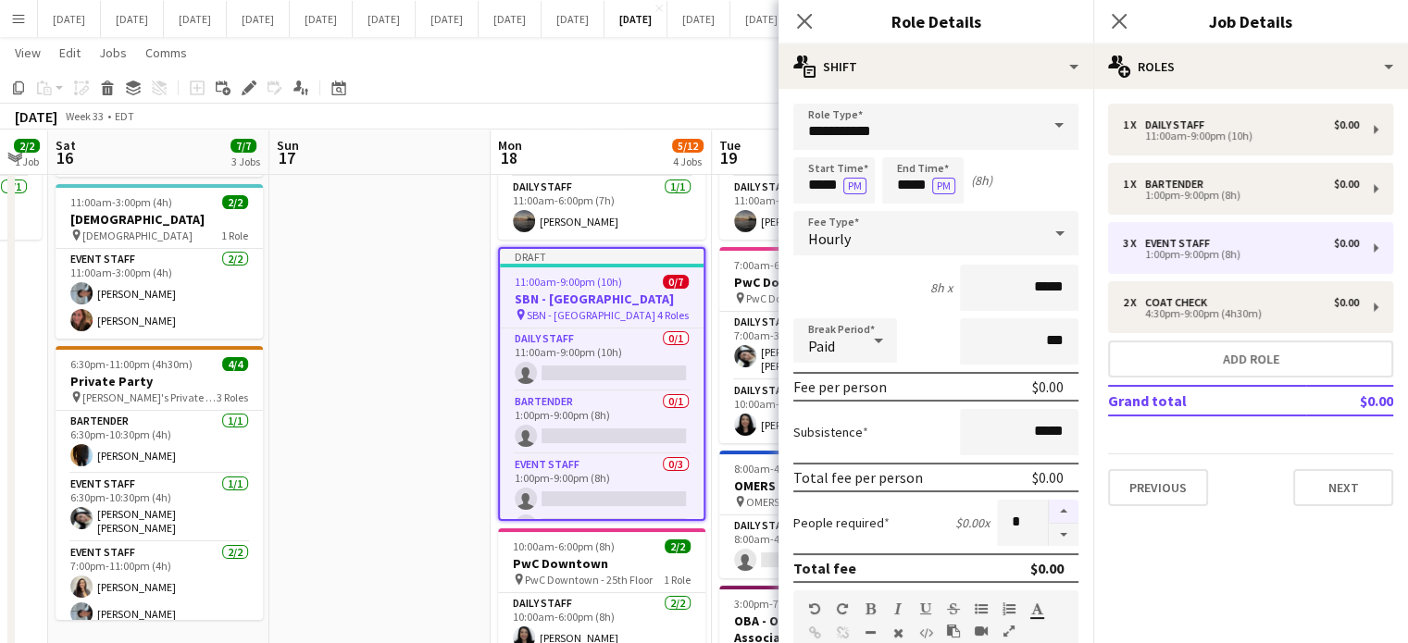
click at [1054, 505] on button "button" at bounding box center [1064, 512] width 30 height 24
click at [1054, 504] on button "button" at bounding box center [1064, 512] width 30 height 24
type input "*"
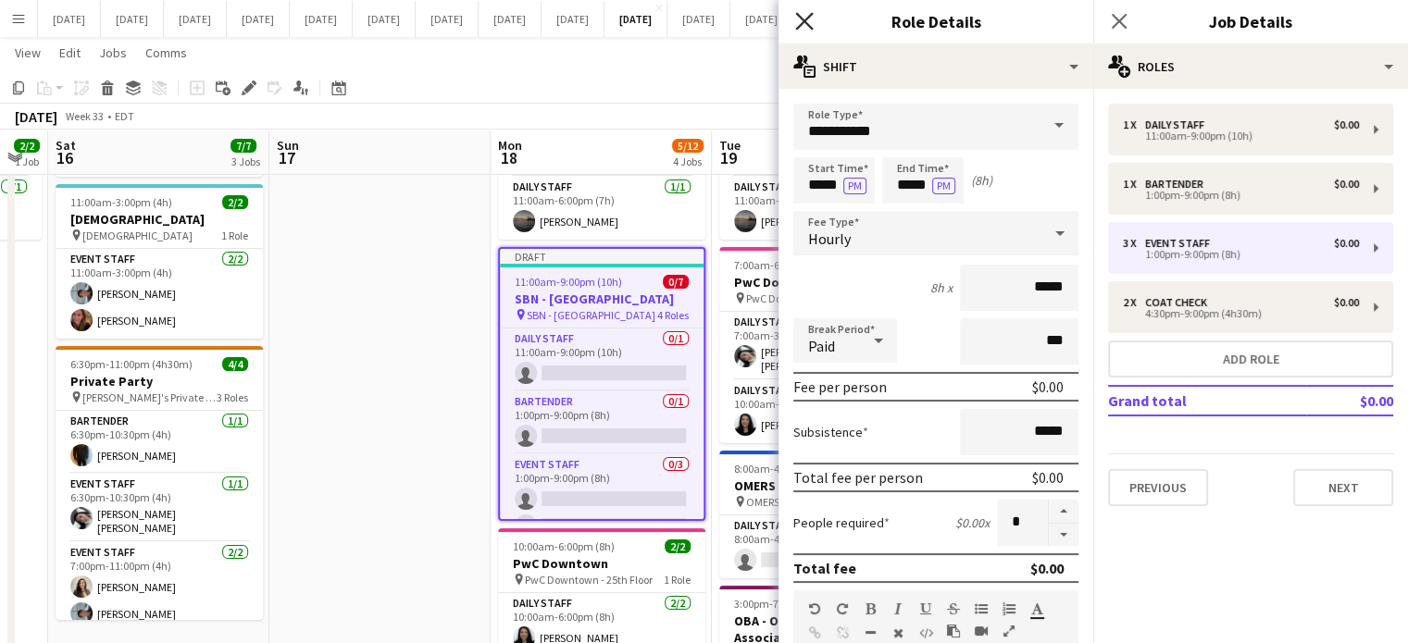
click at [811, 22] on icon "Close pop-in" at bounding box center [804, 21] width 18 height 18
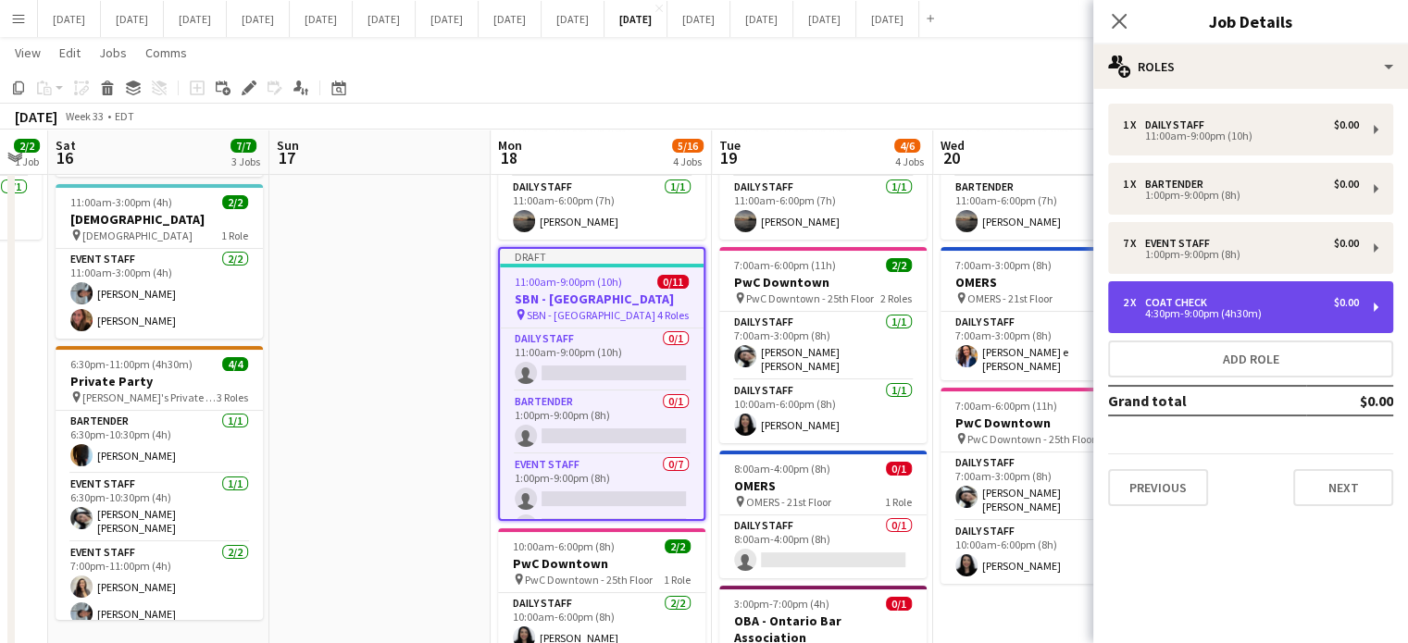
click at [1175, 309] on div "4:30pm-9:00pm (4h30m)" at bounding box center [1241, 313] width 236 height 9
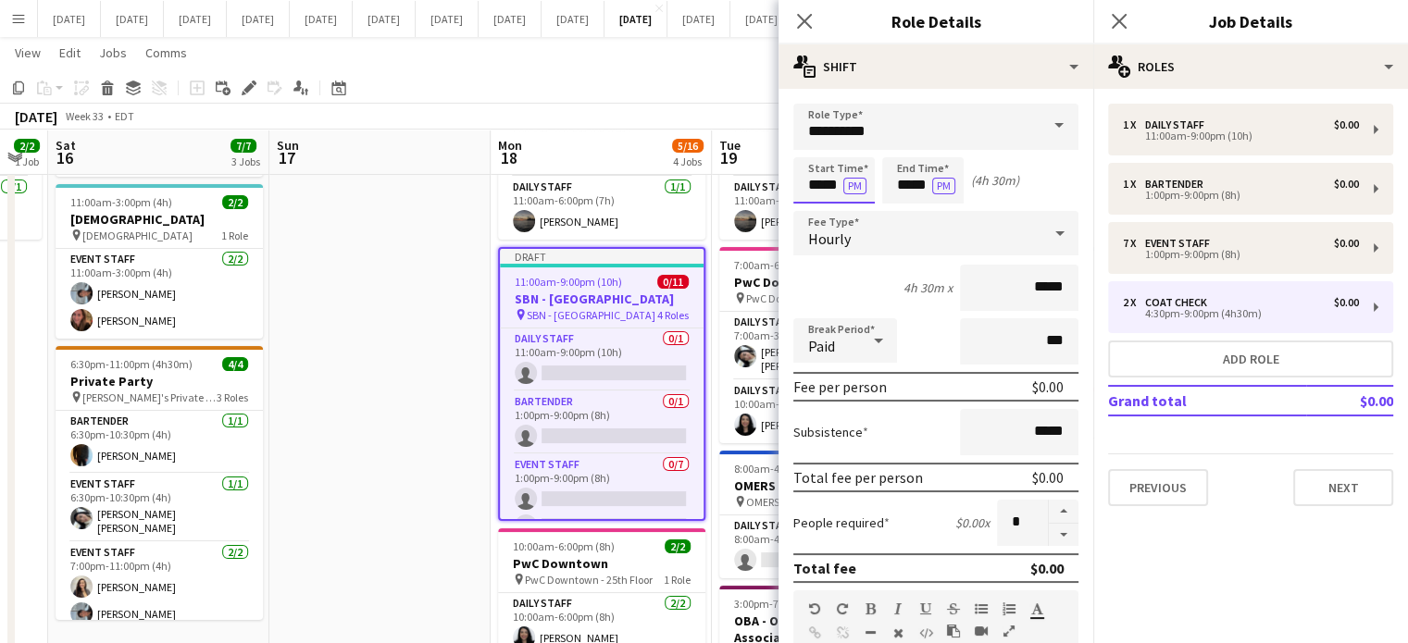
click at [831, 189] on input "*****" at bounding box center [833, 180] width 81 height 46
click at [848, 208] on div at bounding box center [852, 213] width 37 height 19
type input "*****"
click at [848, 206] on div at bounding box center [852, 213] width 37 height 19
click at [811, 30] on icon at bounding box center [804, 21] width 18 height 18
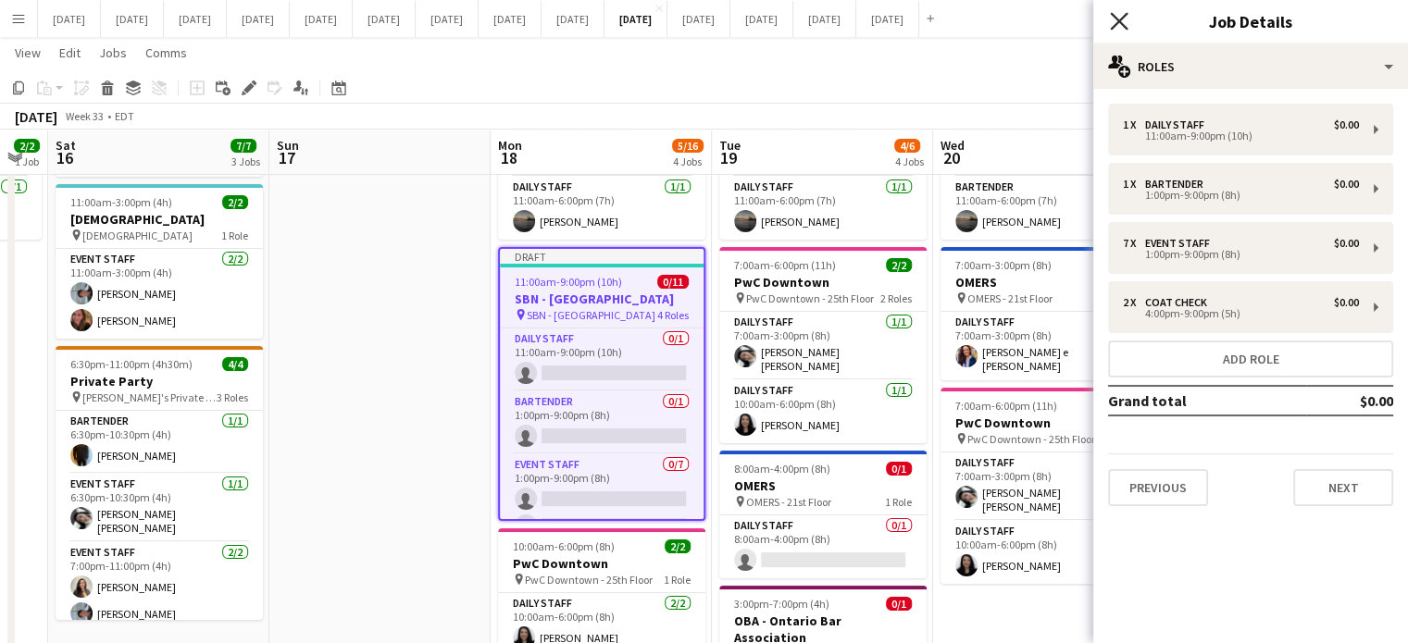
click at [1121, 19] on icon at bounding box center [1119, 21] width 18 height 18
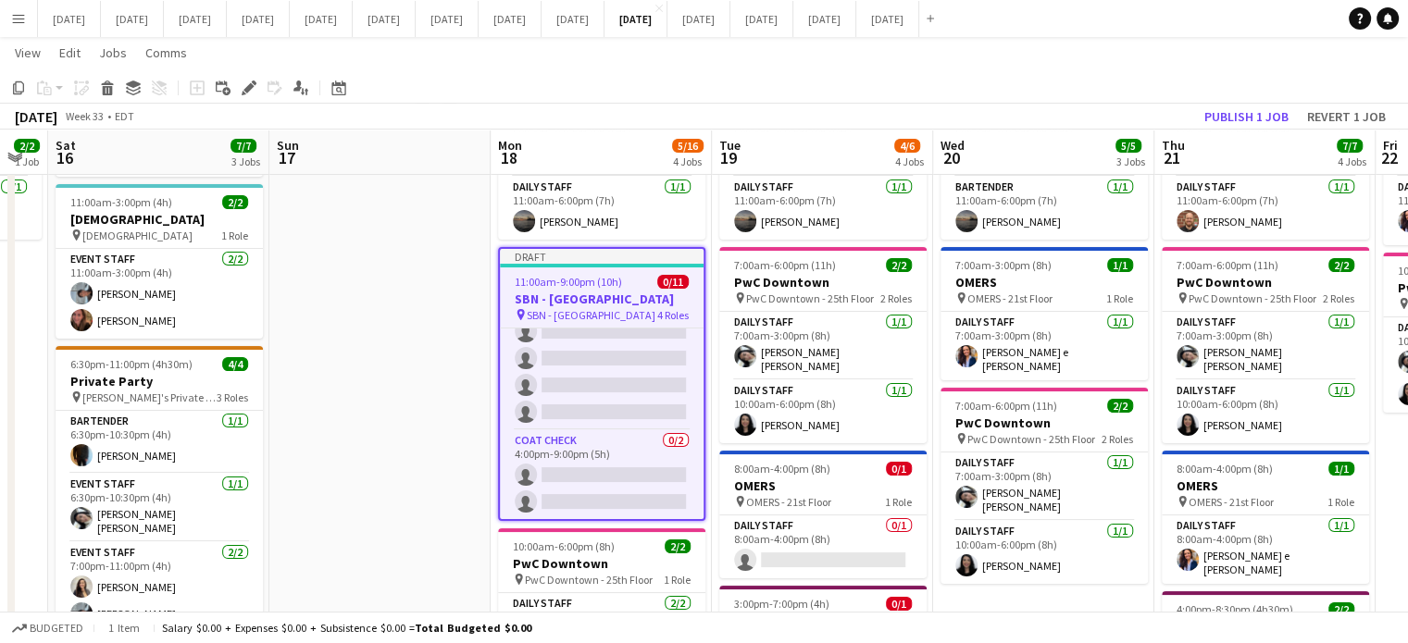
click at [667, 264] on div at bounding box center [602, 266] width 204 height 4
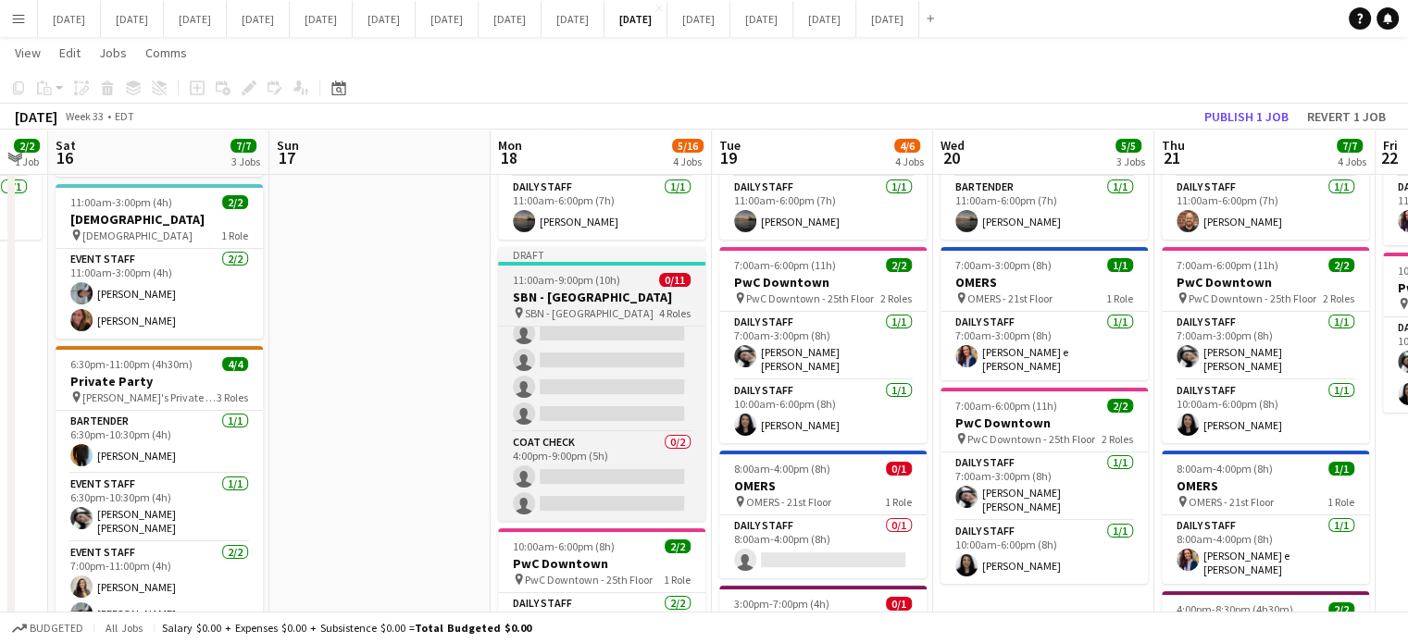
click at [621, 289] on h3 "SBN - [GEOGRAPHIC_DATA]" at bounding box center [601, 297] width 207 height 17
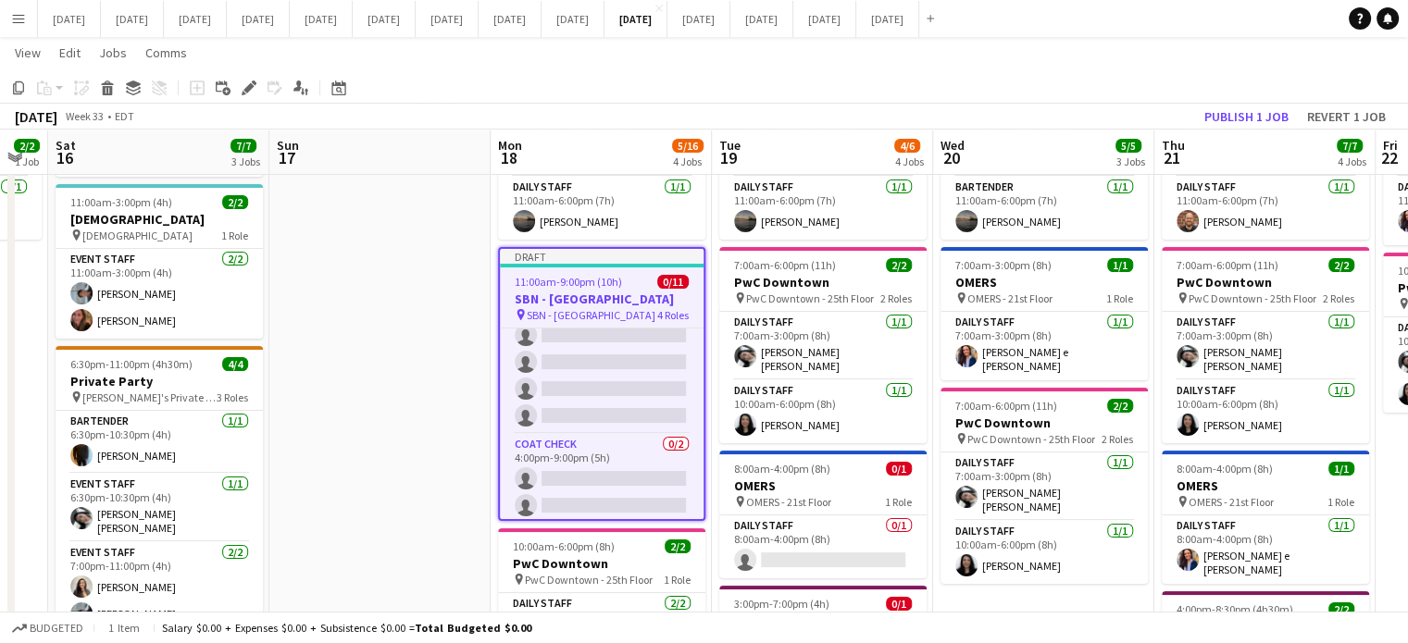
scroll to position [248, 0]
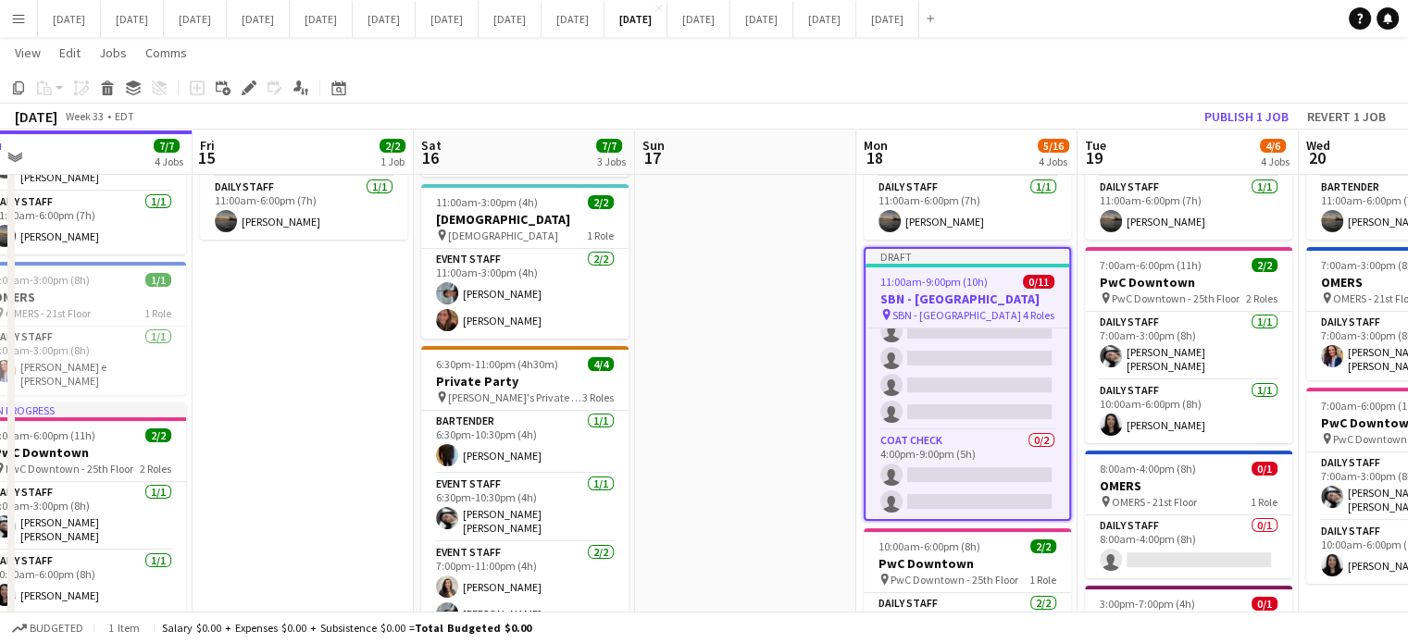
drag, startPoint x: 409, startPoint y: 406, endPoint x: 336, endPoint y: 355, distance: 89.7
click at [330, 355] on app-calendar-viewport "Tue 12 12/12 4 Jobs Wed 13 18/18 4 Jobs Thu 14 7/7 4 Jobs Fri 15 2/2 1 Job Sat …" at bounding box center [704, 396] width 1408 height 990
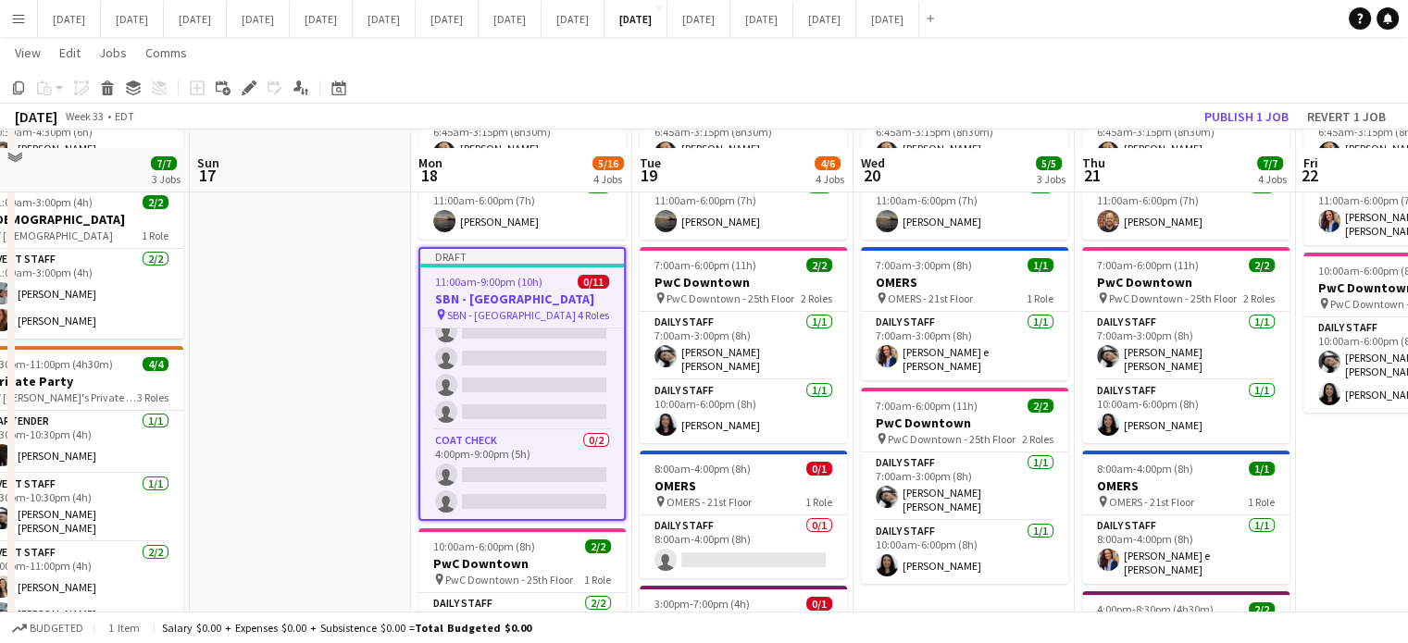
scroll to position [449, 0]
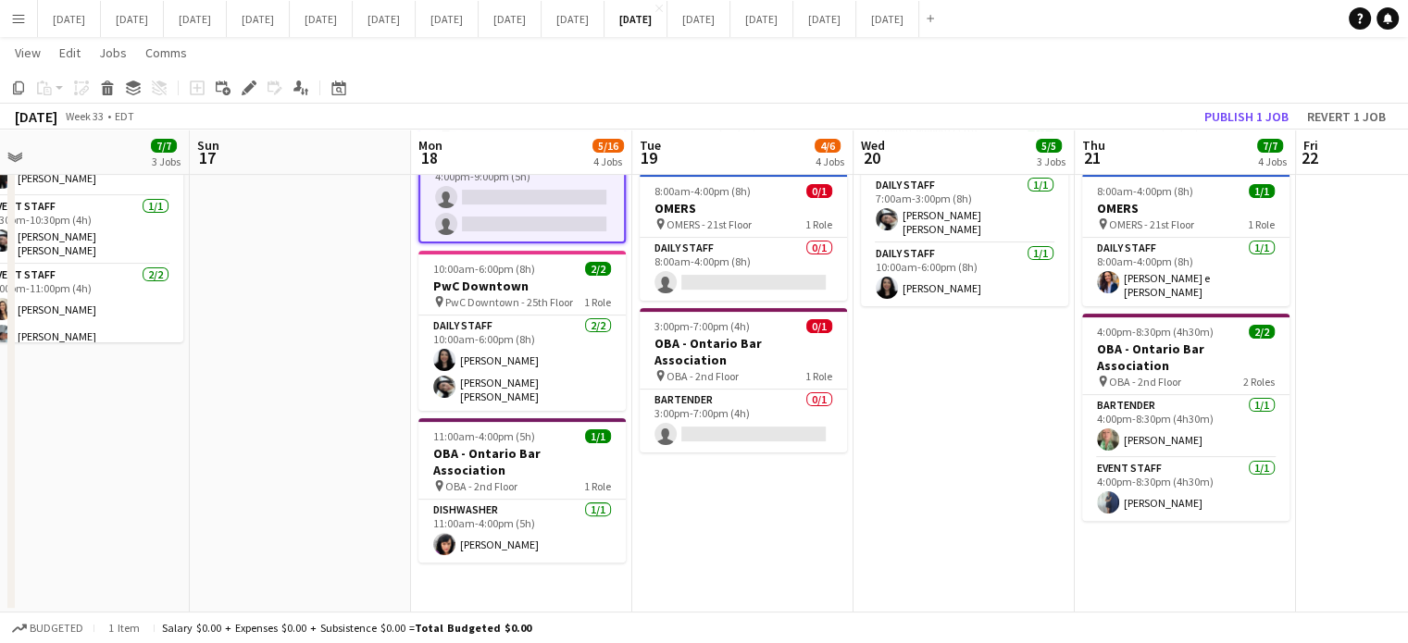
click at [786, 480] on app-date-cell "6:45am-6:00pm (11h15m) 2/2 [PERSON_NAME] pin [PERSON_NAME] - 40th Floor 2 Roles…" at bounding box center [742, 185] width 221 height 855
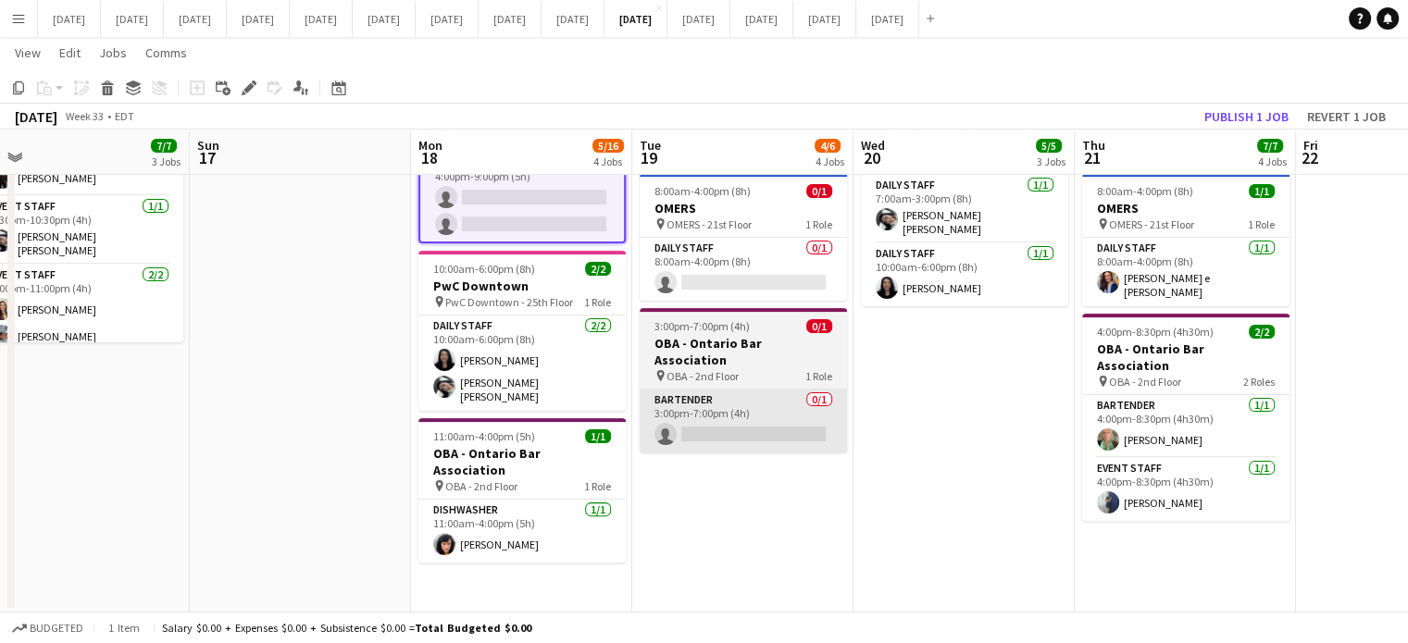
scroll to position [244, 0]
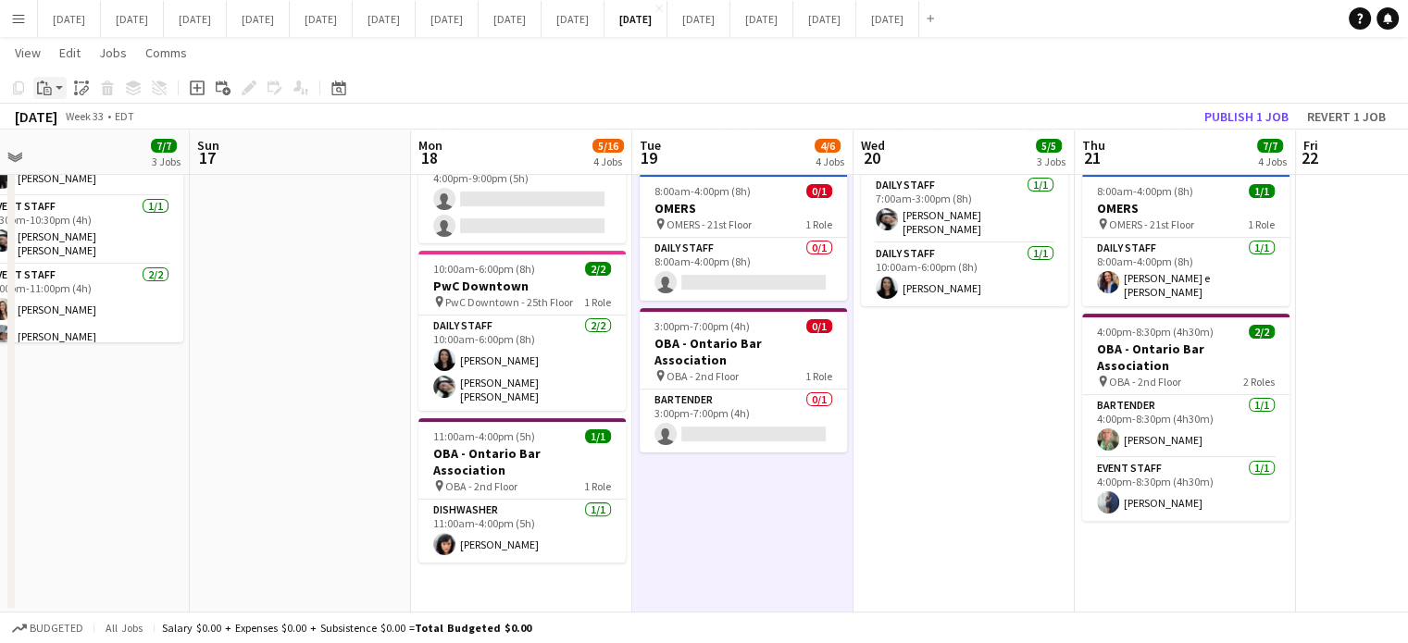
click at [44, 79] on div "Paste" at bounding box center [44, 88] width 22 height 22
click at [77, 115] on link "Paste Ctrl+V" at bounding box center [136, 123] width 174 height 17
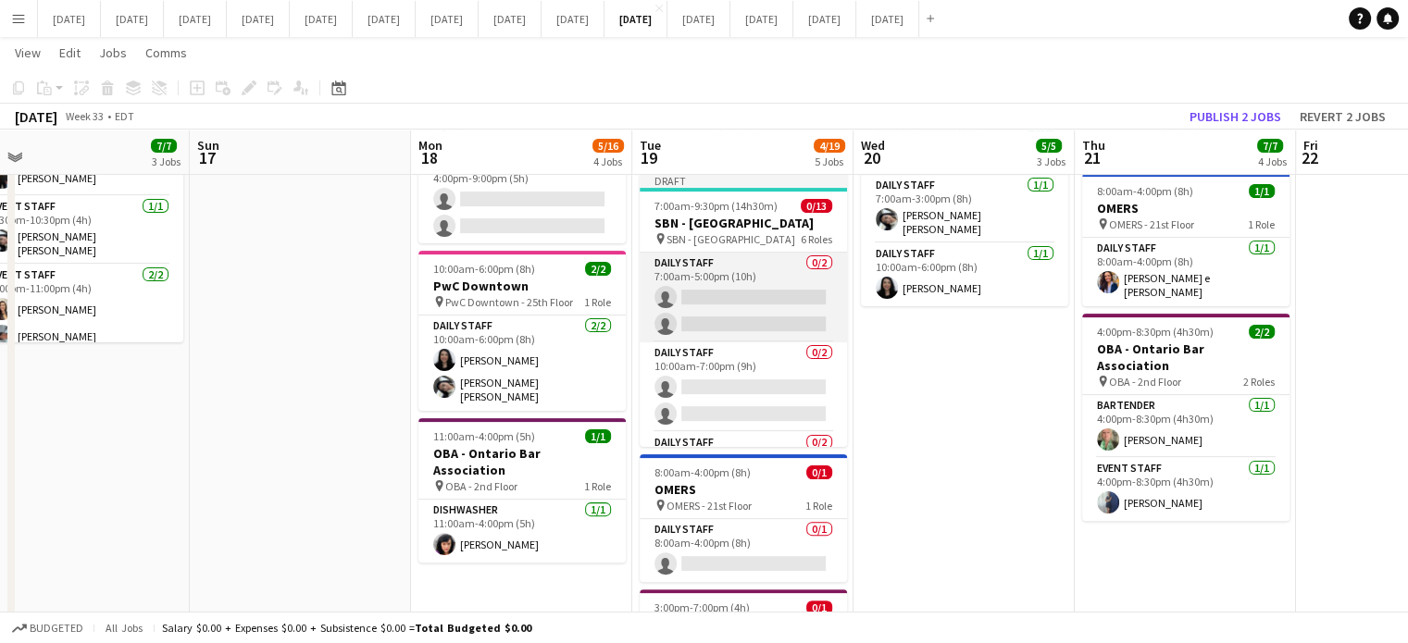
click at [770, 253] on app-card-role "Daily Staff 0/2 7:00am-5:00pm (10h) single-neutral-actions single-neutral-actio…" at bounding box center [743, 298] width 207 height 90
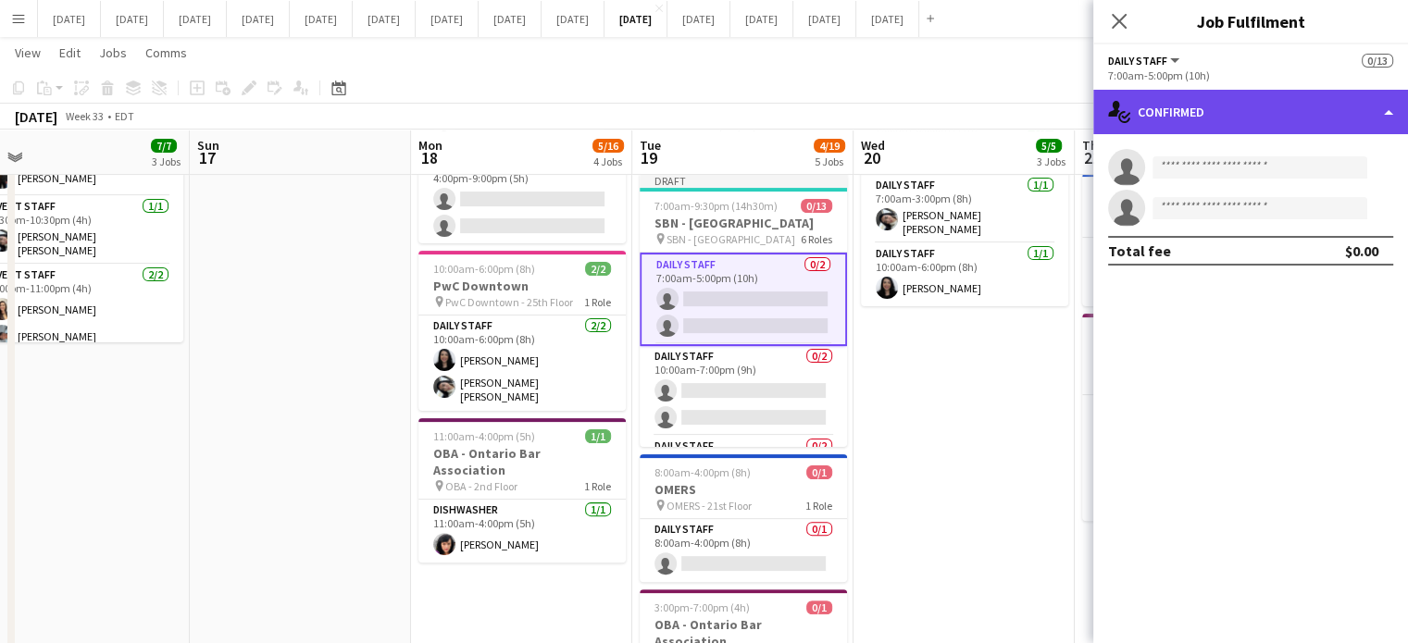
drag, startPoint x: 1317, startPoint y: 103, endPoint x: 1314, endPoint y: 114, distance: 11.5
click at [1317, 104] on div "single-neutral-actions-check-2 Confirmed" at bounding box center [1250, 112] width 315 height 44
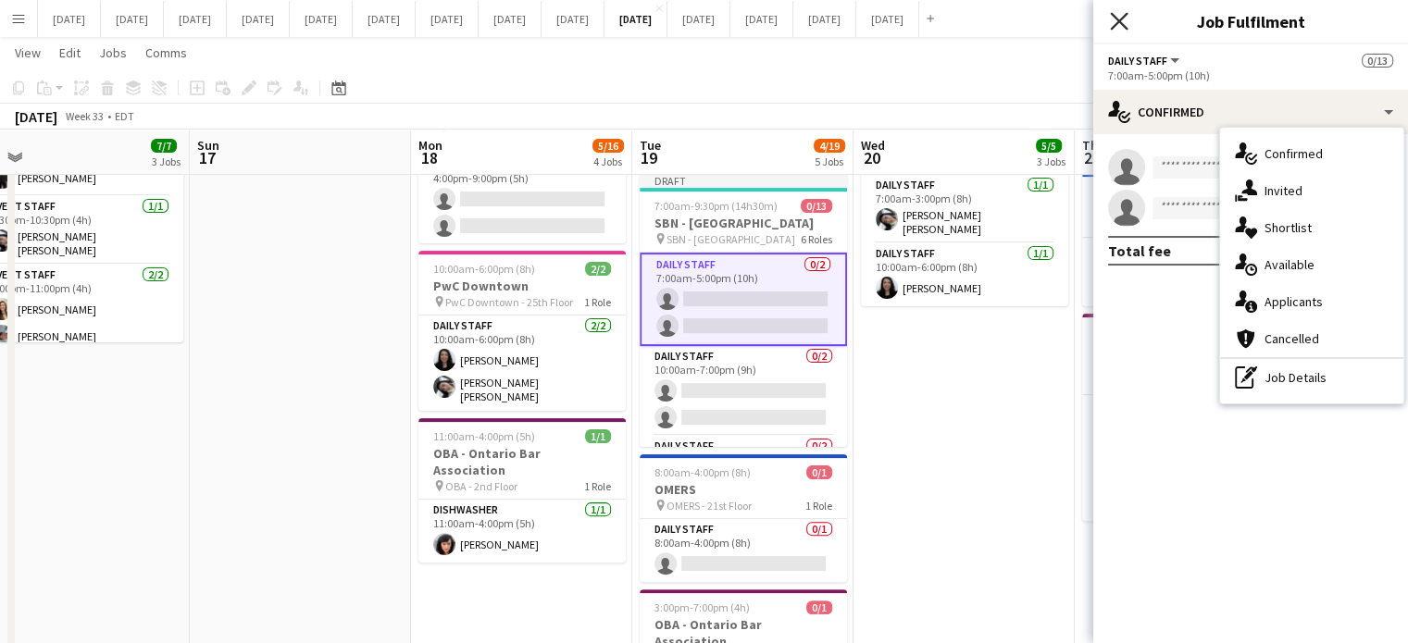
click at [1117, 21] on icon "Close pop-in" at bounding box center [1119, 21] width 18 height 18
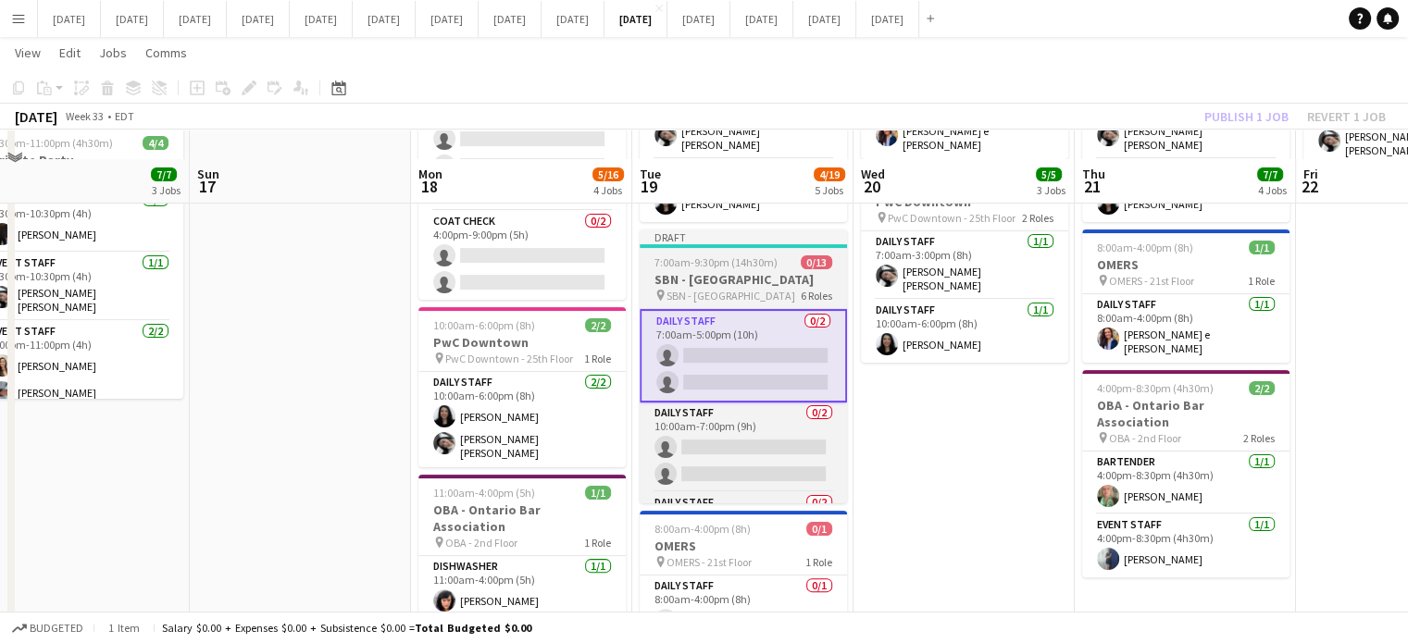
scroll to position [356, 0]
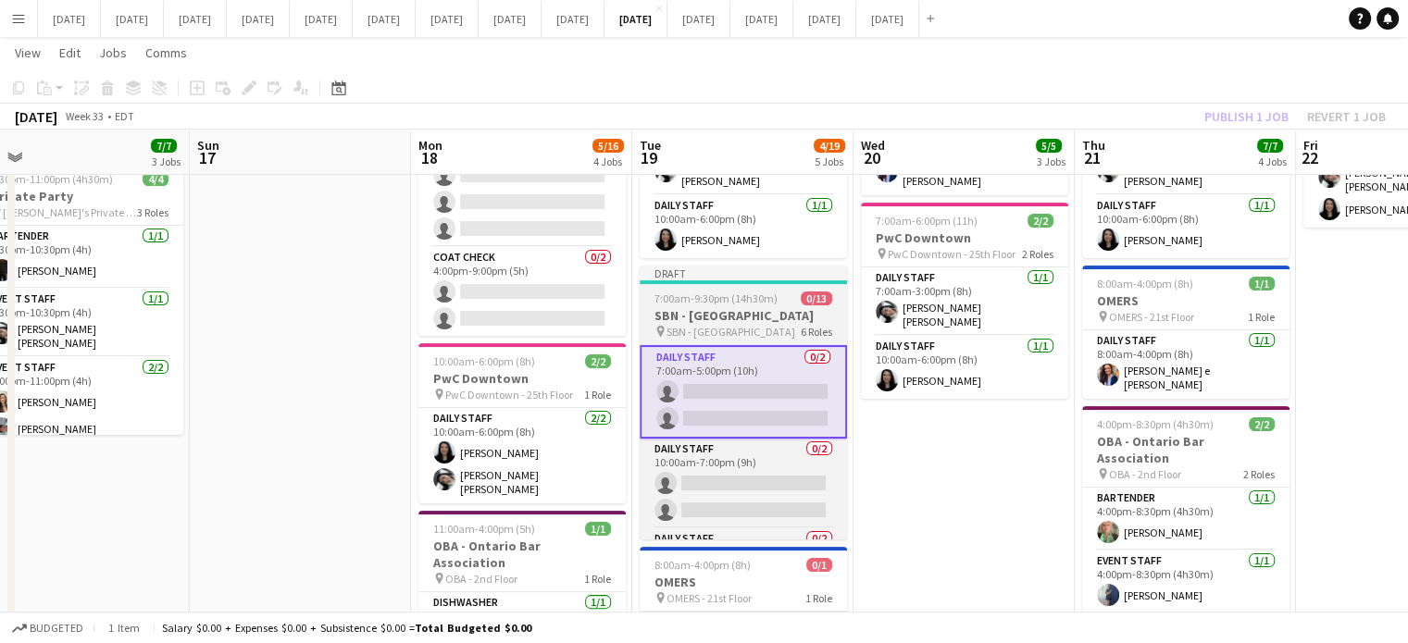
click at [755, 307] on h3 "SBN - [GEOGRAPHIC_DATA]" at bounding box center [743, 315] width 207 height 17
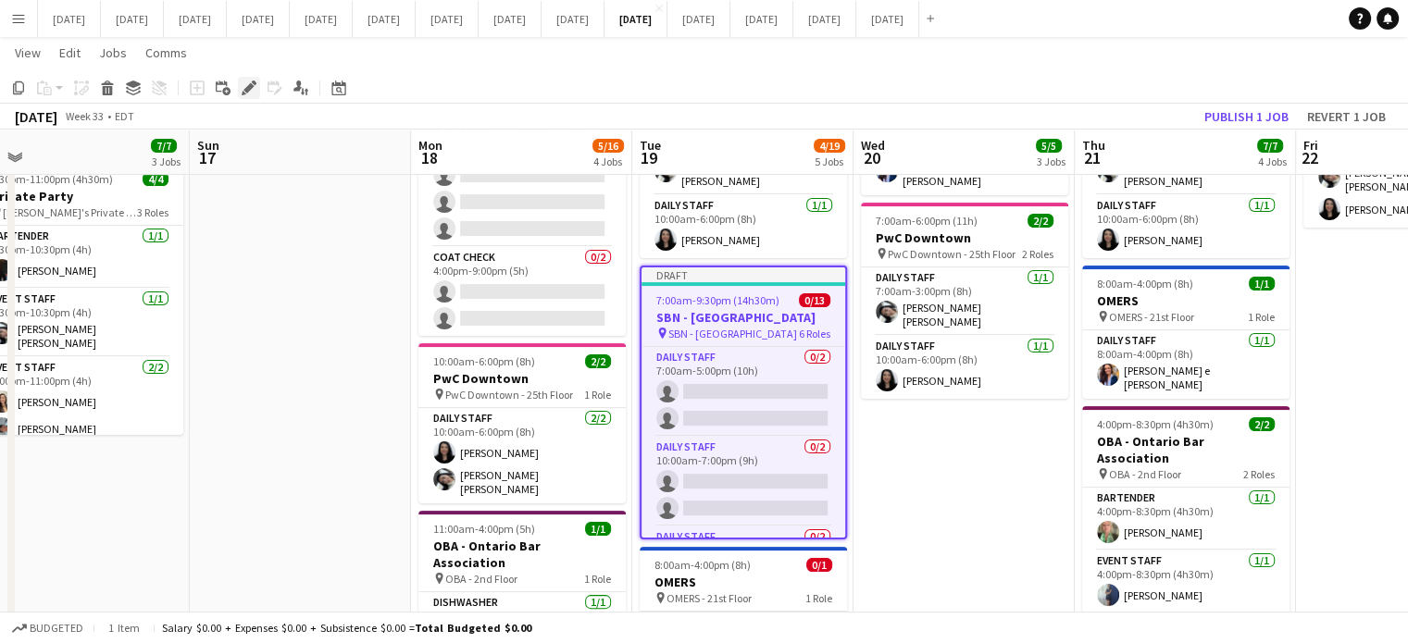
click at [255, 86] on icon "Edit" at bounding box center [249, 88] width 15 height 15
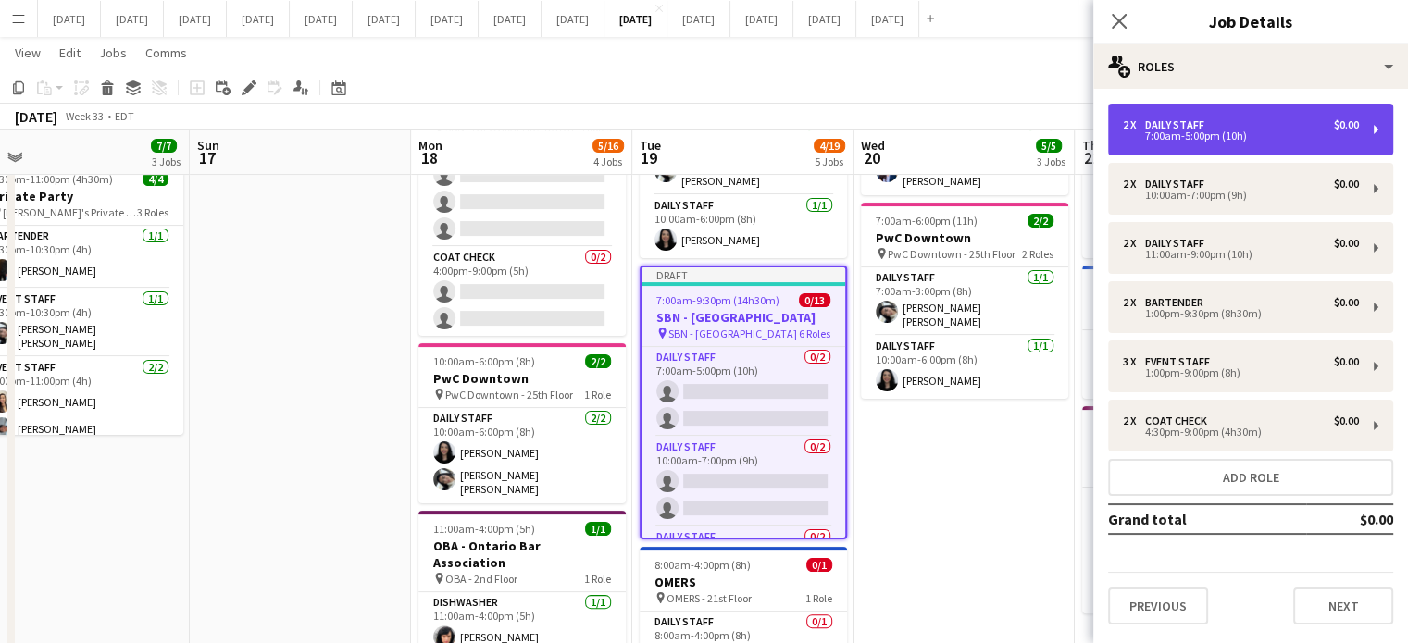
click at [1204, 141] on div "7:00am-5:00pm (10h)" at bounding box center [1241, 135] width 236 height 9
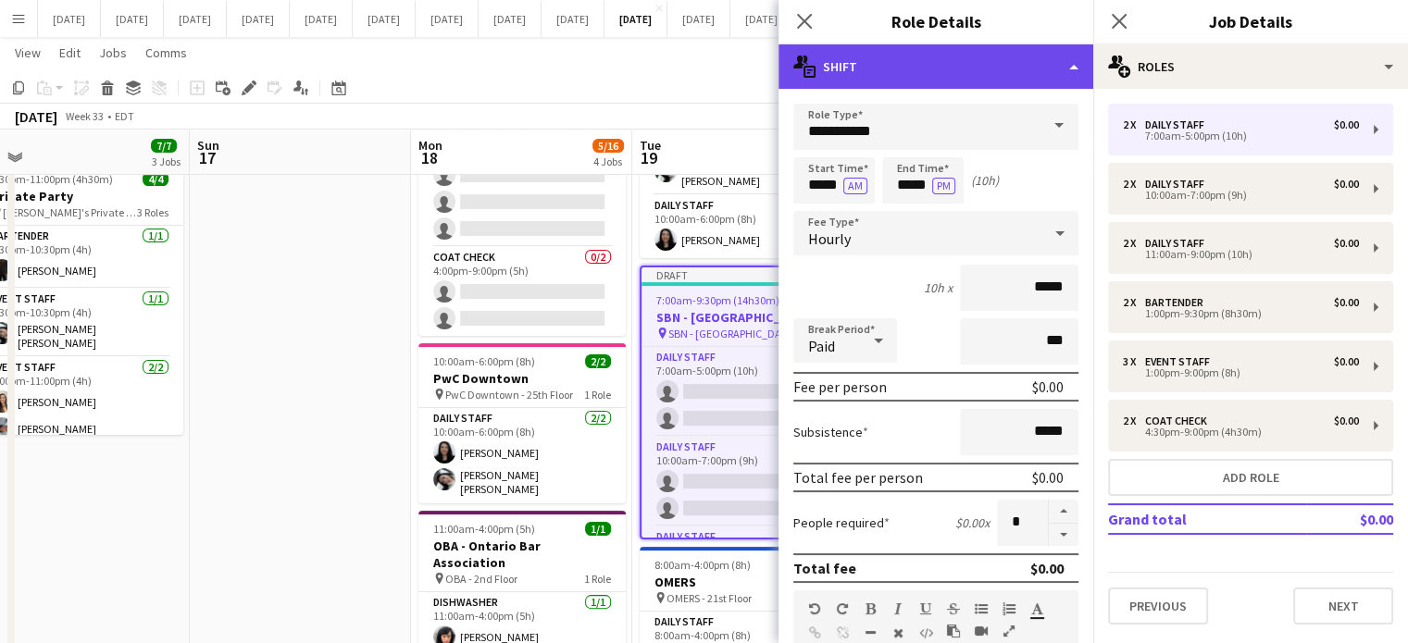
click at [935, 74] on div "multiple-actions-text Shift" at bounding box center [936, 66] width 315 height 44
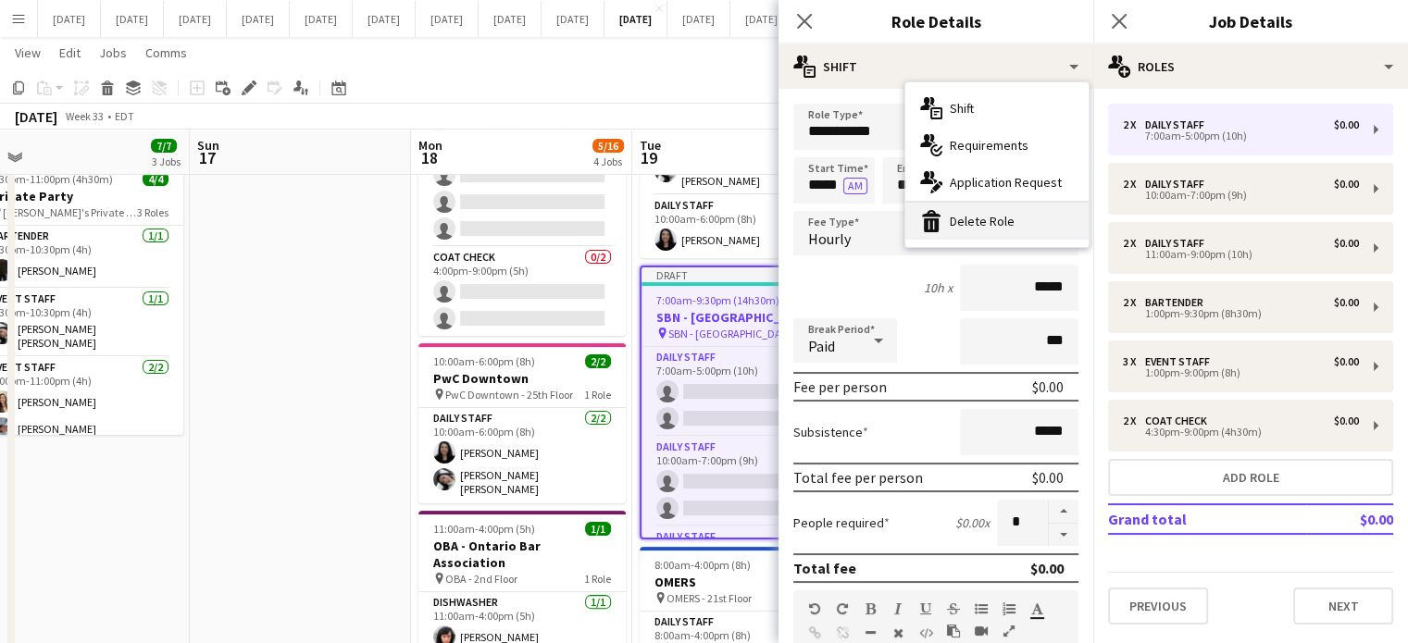
click at [1029, 220] on div "bin-2 Delete Role" at bounding box center [996, 221] width 183 height 37
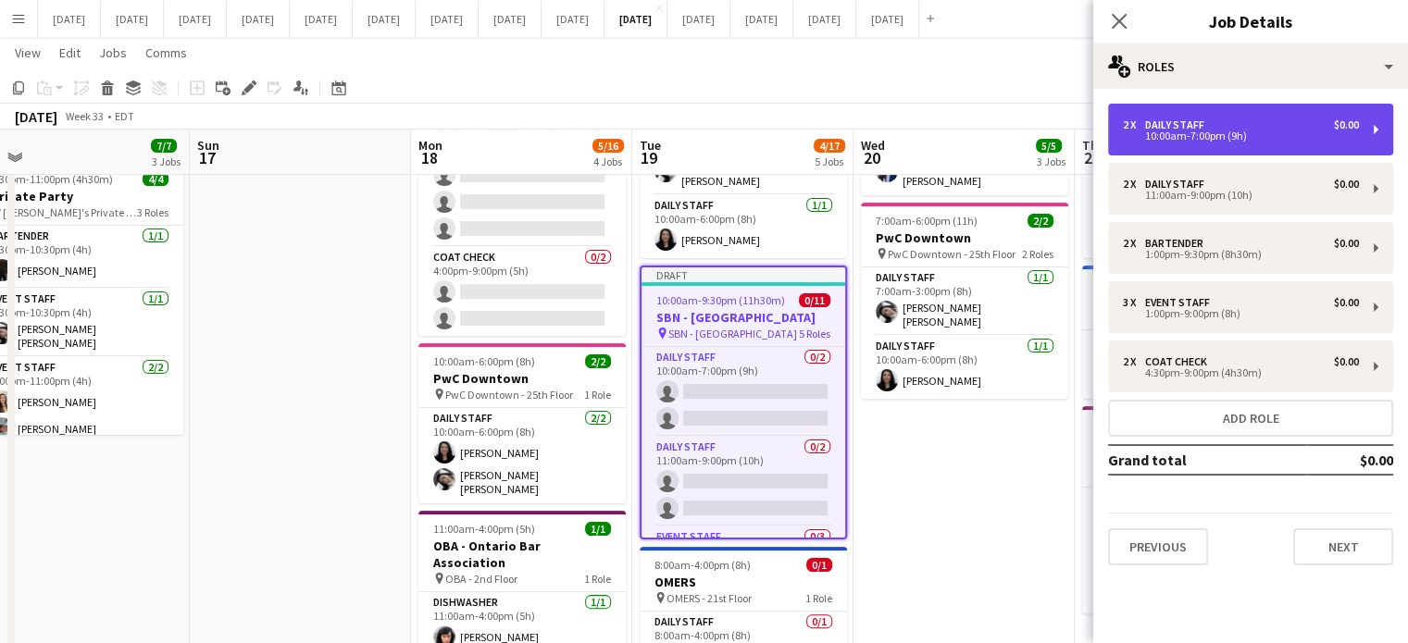
click at [1222, 138] on div "10:00am-7:00pm (9h)" at bounding box center [1241, 135] width 236 height 9
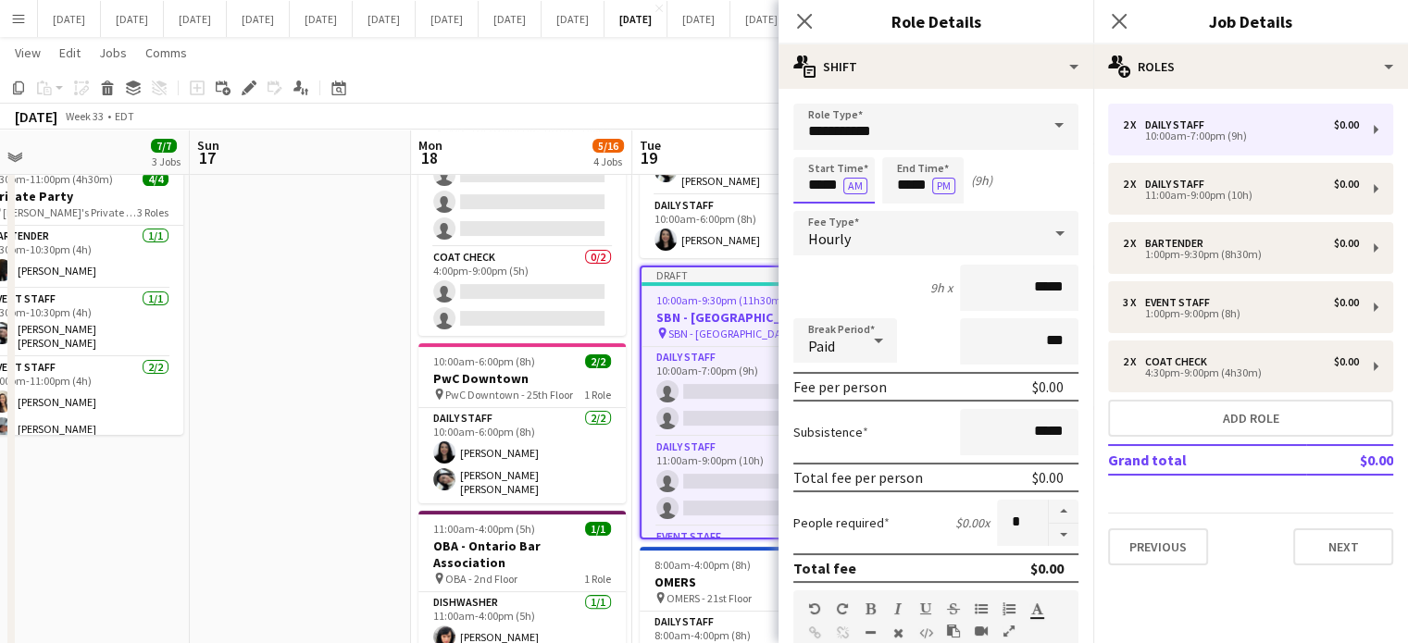
click at [818, 179] on input "*****" at bounding box center [833, 180] width 81 height 46
click at [907, 192] on input "*****" at bounding box center [922, 180] width 81 height 46
click at [905, 208] on div at bounding box center [904, 213] width 37 height 19
click at [948, 143] on div at bounding box center [941, 148] width 37 height 19
type input "*****"
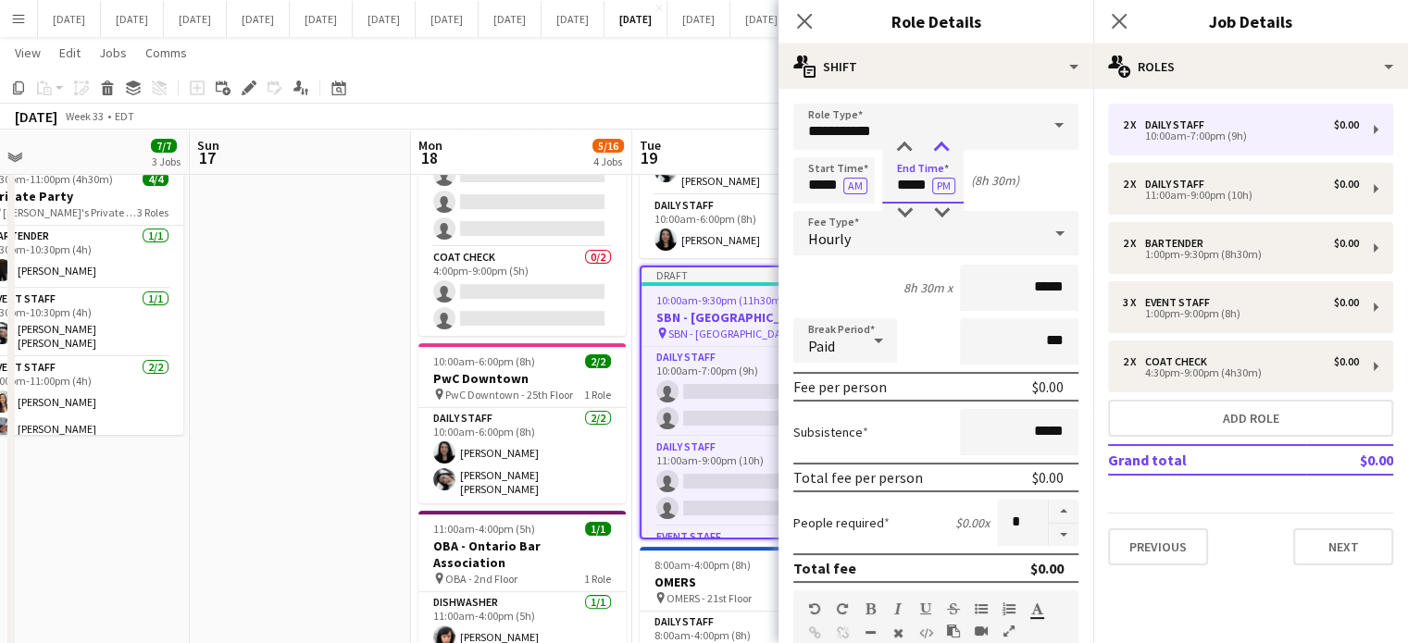
click at [948, 143] on div at bounding box center [941, 148] width 37 height 19
click at [1049, 532] on button "button" at bounding box center [1064, 535] width 30 height 23
type input "*"
click at [802, 25] on icon "Close pop-in" at bounding box center [804, 21] width 18 height 18
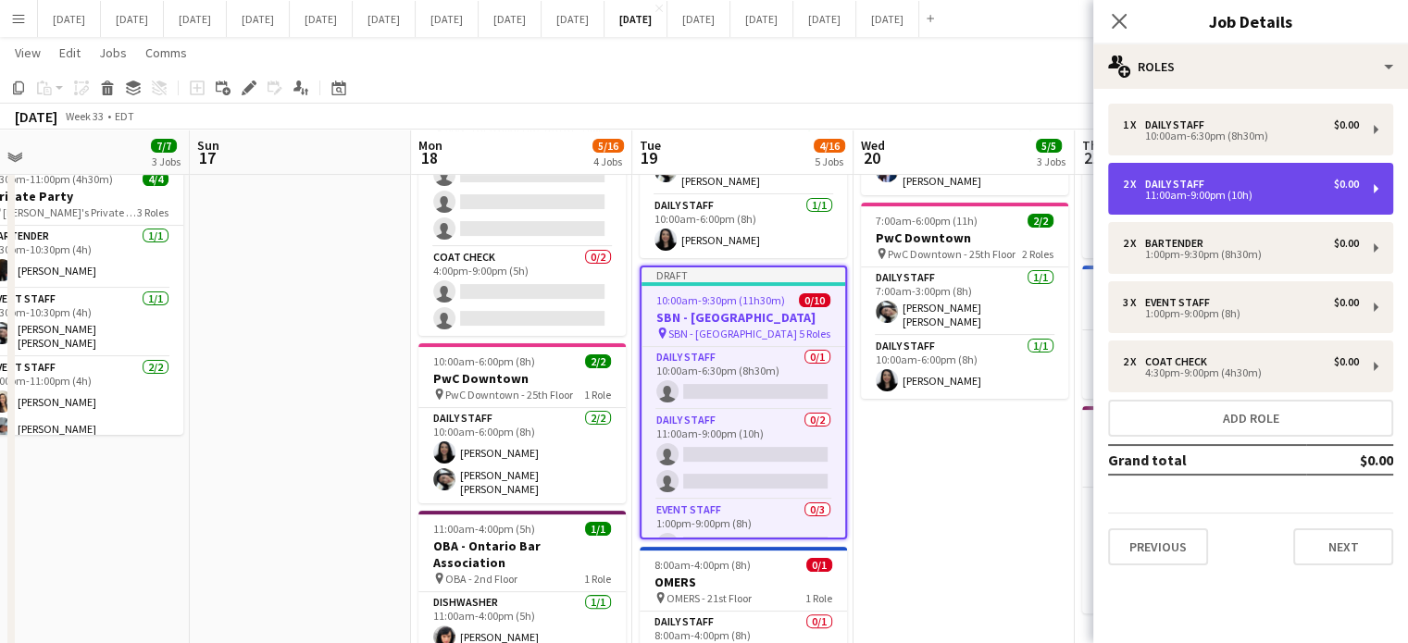
click at [1194, 184] on div "Daily Staff" at bounding box center [1178, 184] width 67 height 13
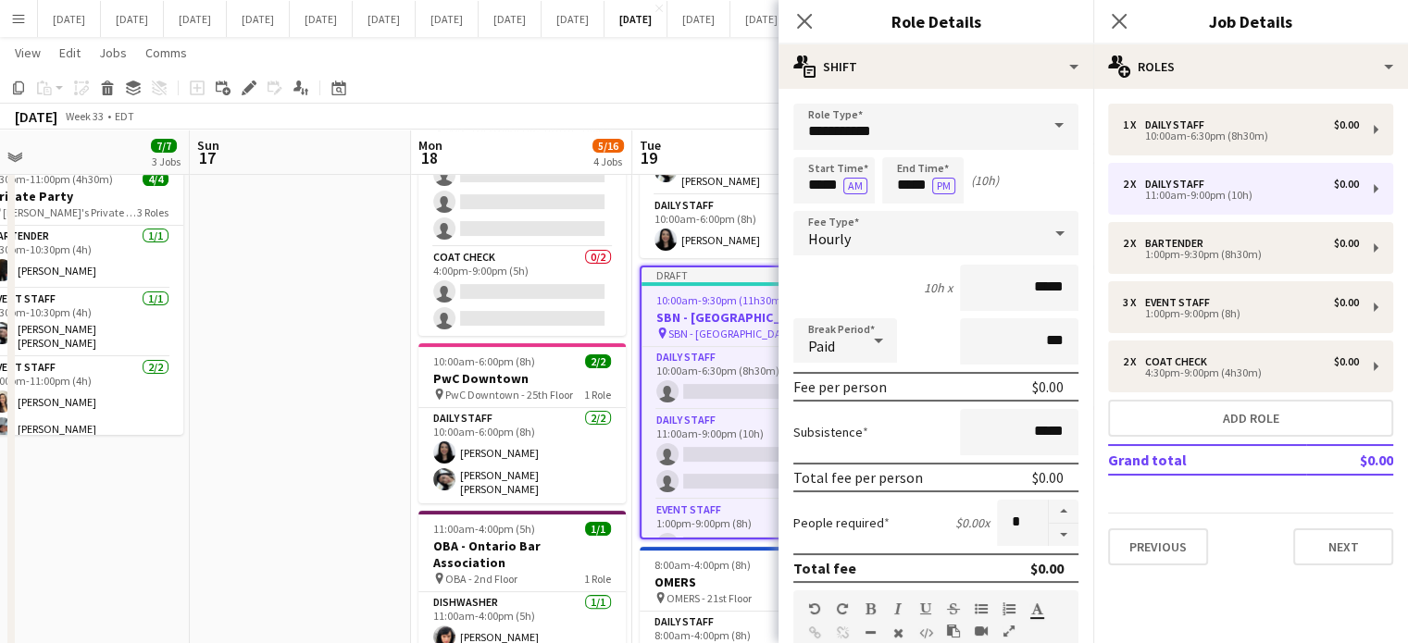
click at [1051, 535] on button "button" at bounding box center [1064, 535] width 30 height 23
type input "*"
